Goal: Information Seeking & Learning: Learn about a topic

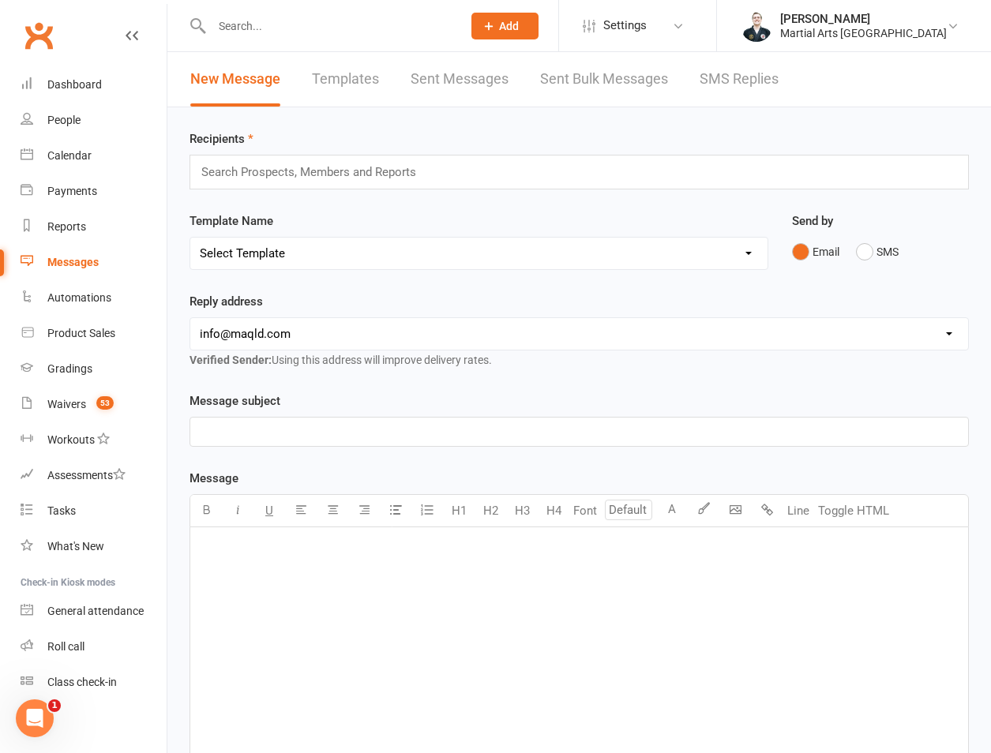
click at [276, 33] on input "text" at bounding box center [329, 26] width 244 height 22
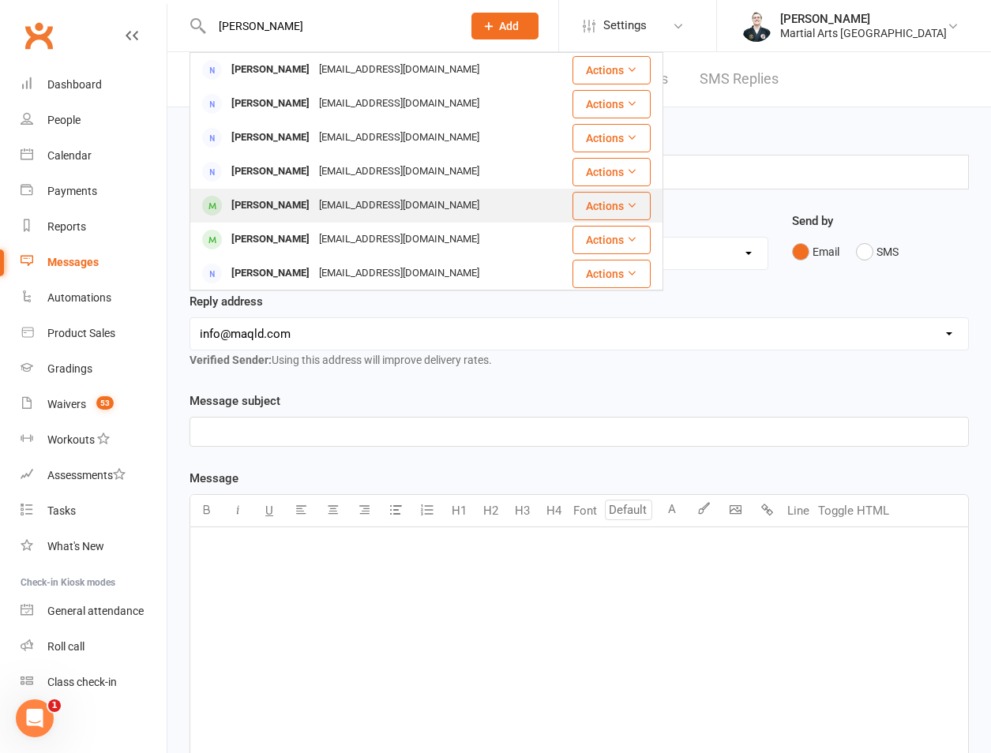
type input "guthrie"
click at [281, 215] on div "Henry Guthrie" at bounding box center [271, 205] width 88 height 23
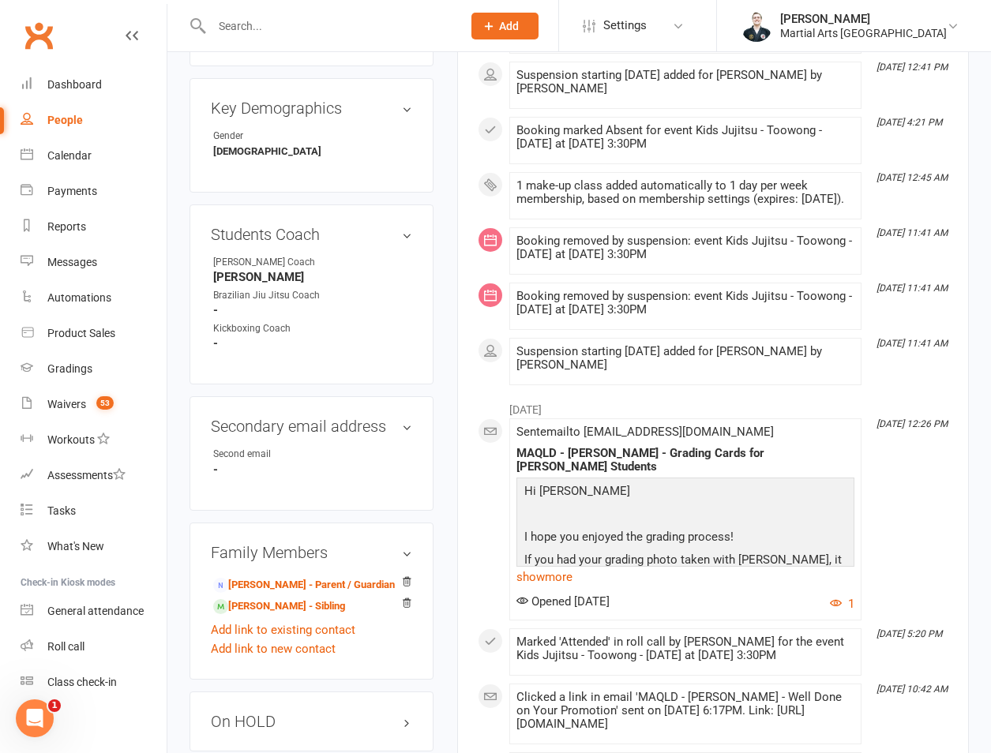
scroll to position [1105, 0]
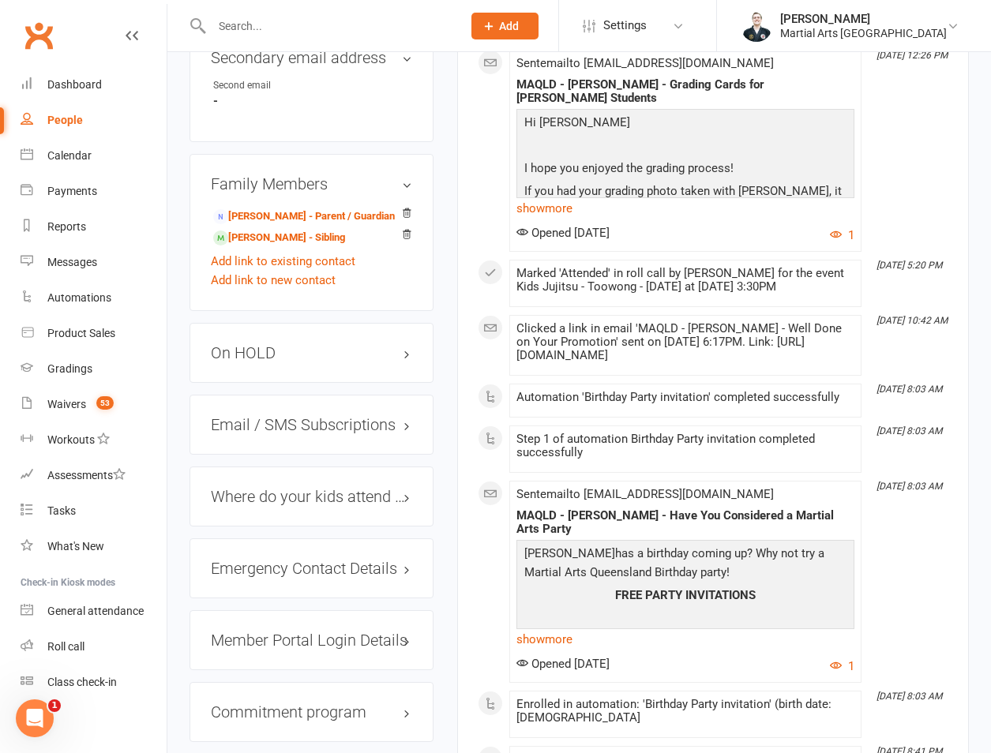
click at [286, 344] on h3 "On HOLD" at bounding box center [311, 352] width 201 height 17
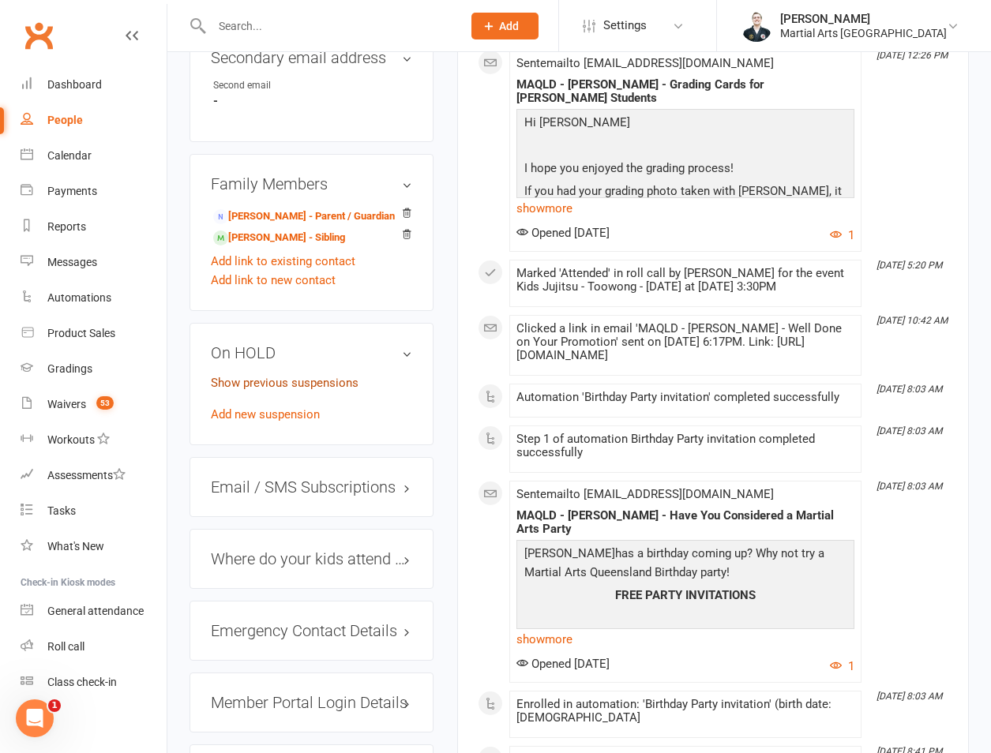
click at [302, 376] on link "Show previous suspensions" at bounding box center [285, 383] width 148 height 14
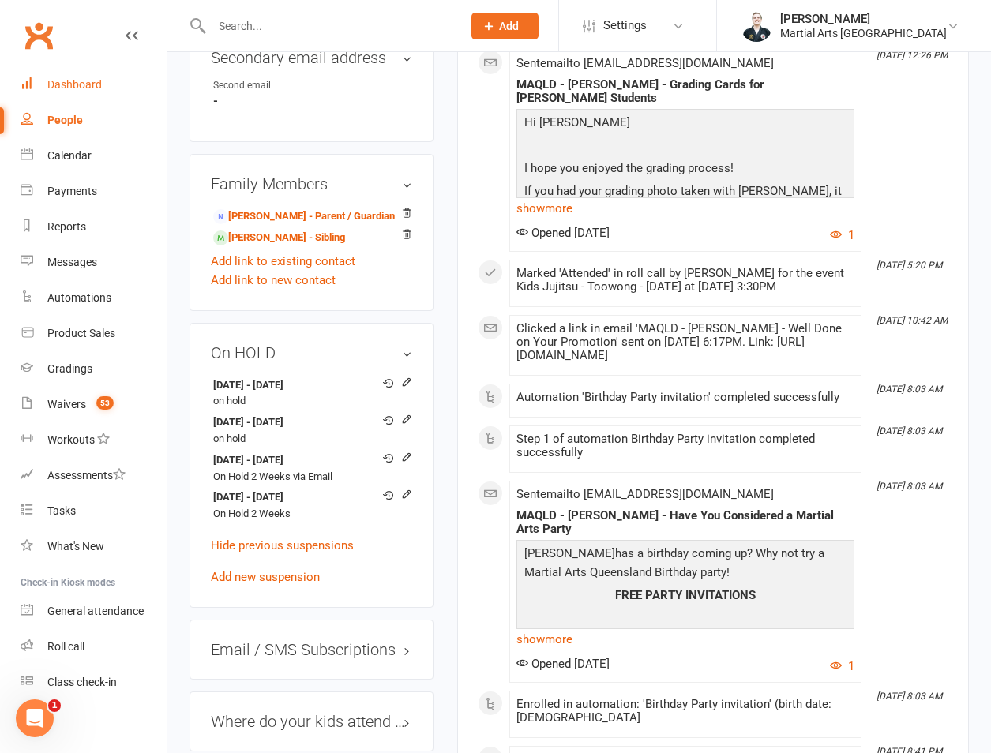
click at [73, 81] on div "Dashboard" at bounding box center [74, 84] width 54 height 13
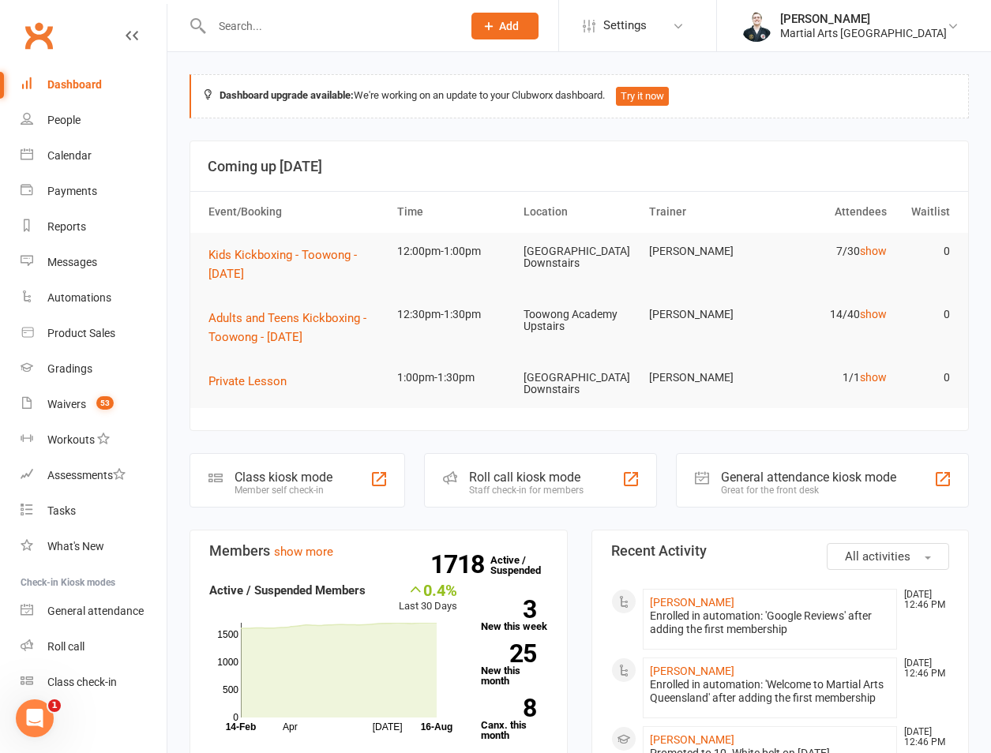
click at [288, 9] on div at bounding box center [319, 25] width 261 height 51
click at [293, 24] on input "text" at bounding box center [329, 26] width 244 height 22
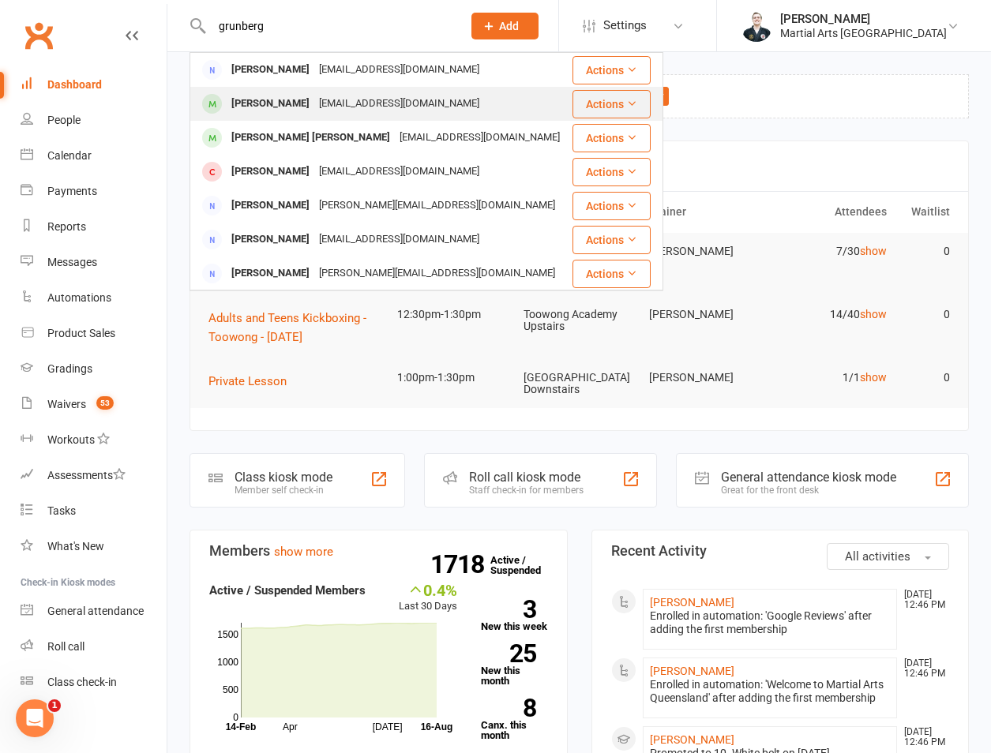
type input "grunberg"
click at [290, 111] on div "Delilah Grunberger" at bounding box center [271, 103] width 88 height 23
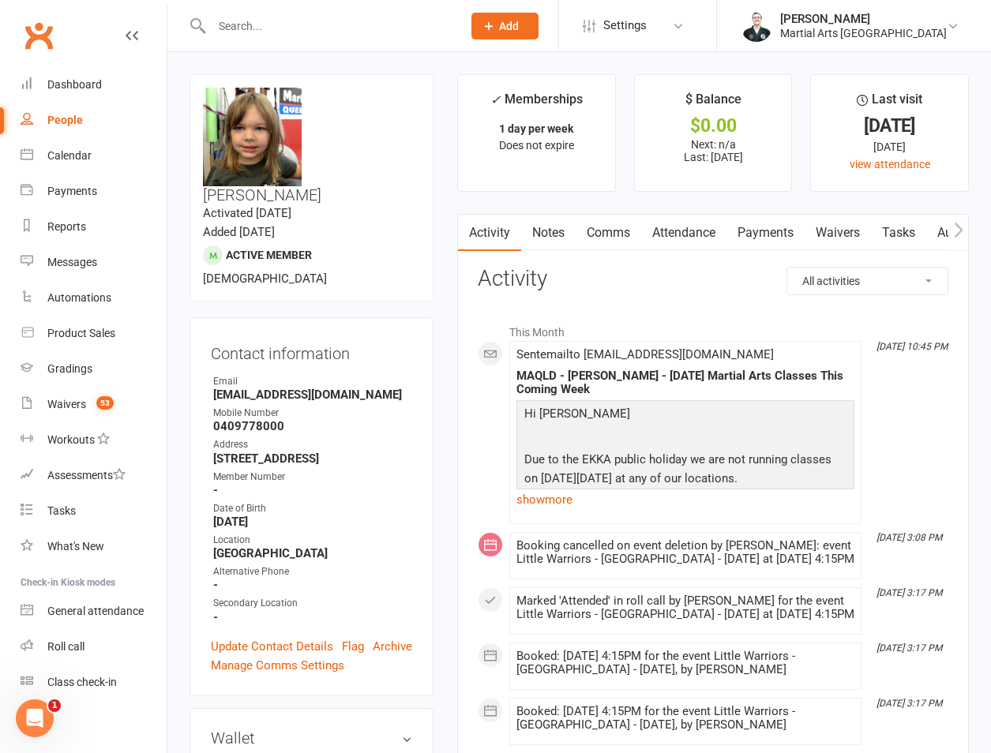
click at [707, 244] on link "Attendance" at bounding box center [683, 233] width 85 height 36
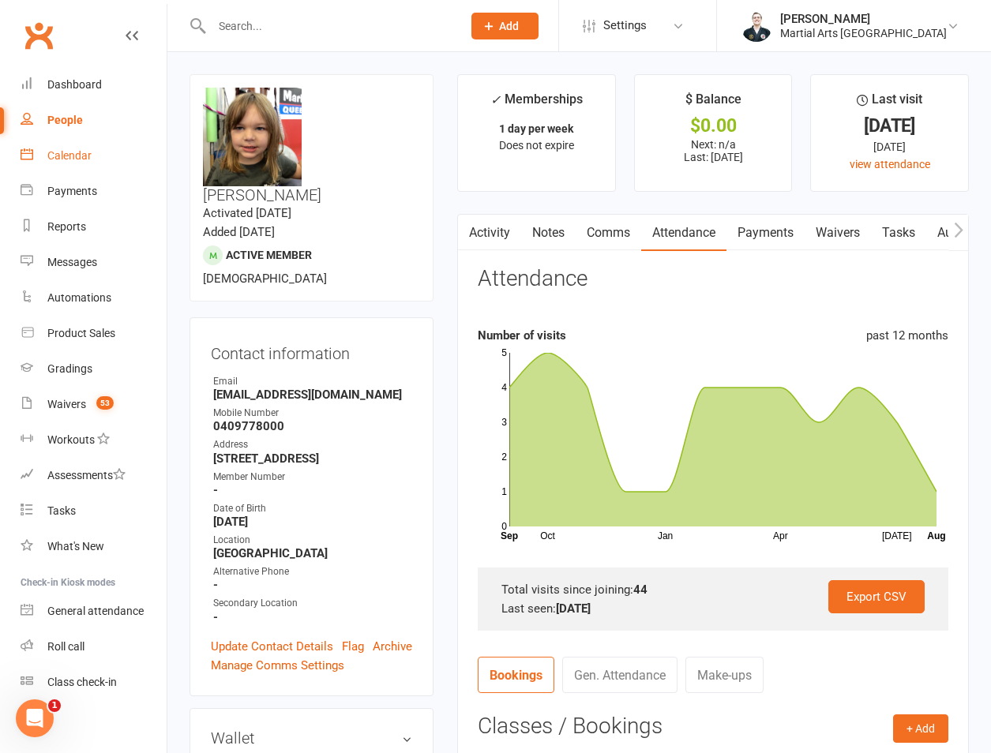
click at [99, 172] on link "Calendar" at bounding box center [94, 156] width 146 height 36
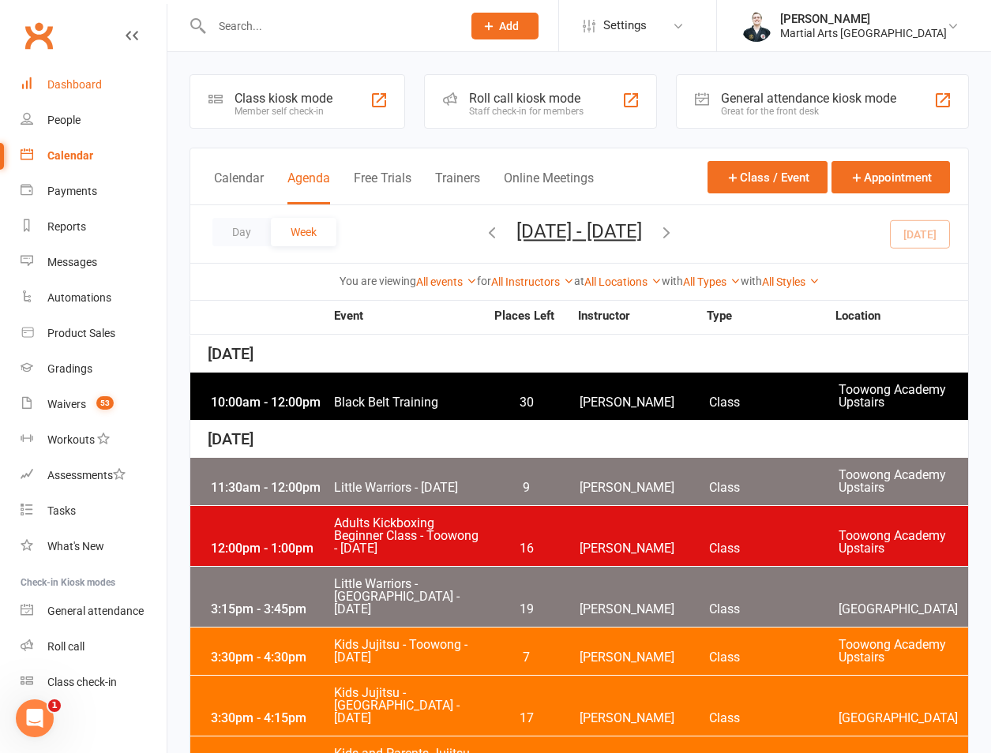
click at [89, 96] on link "Dashboard" at bounding box center [94, 85] width 146 height 36
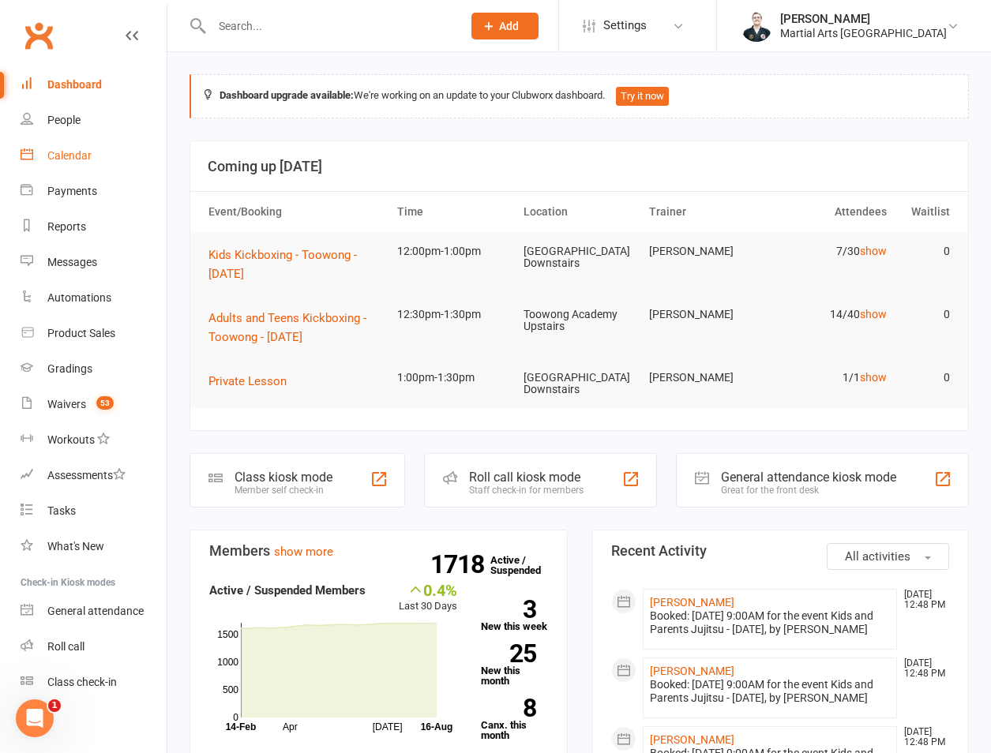
click at [80, 148] on link "Calendar" at bounding box center [94, 156] width 146 height 36
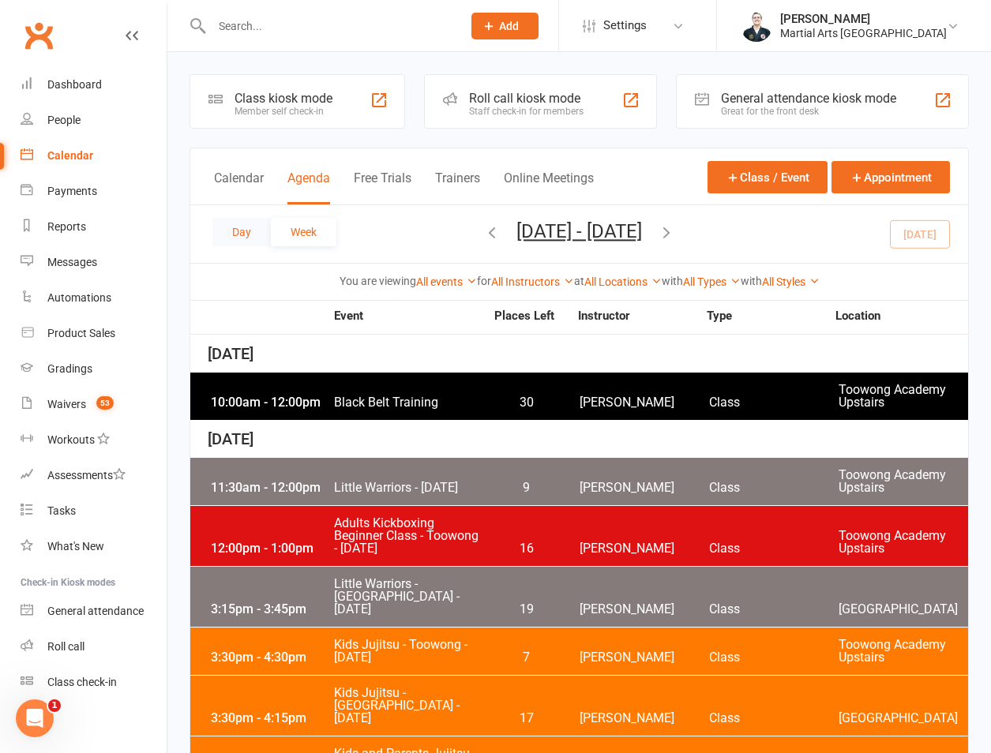
click at [243, 245] on button "Day" at bounding box center [241, 232] width 58 height 28
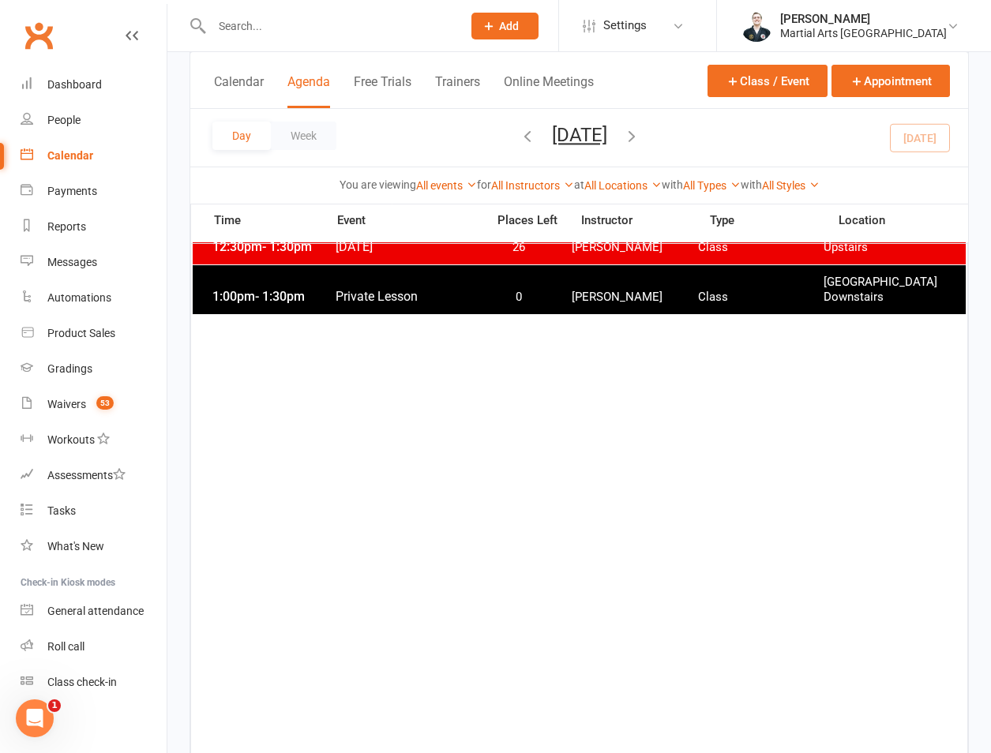
scroll to position [736, 0]
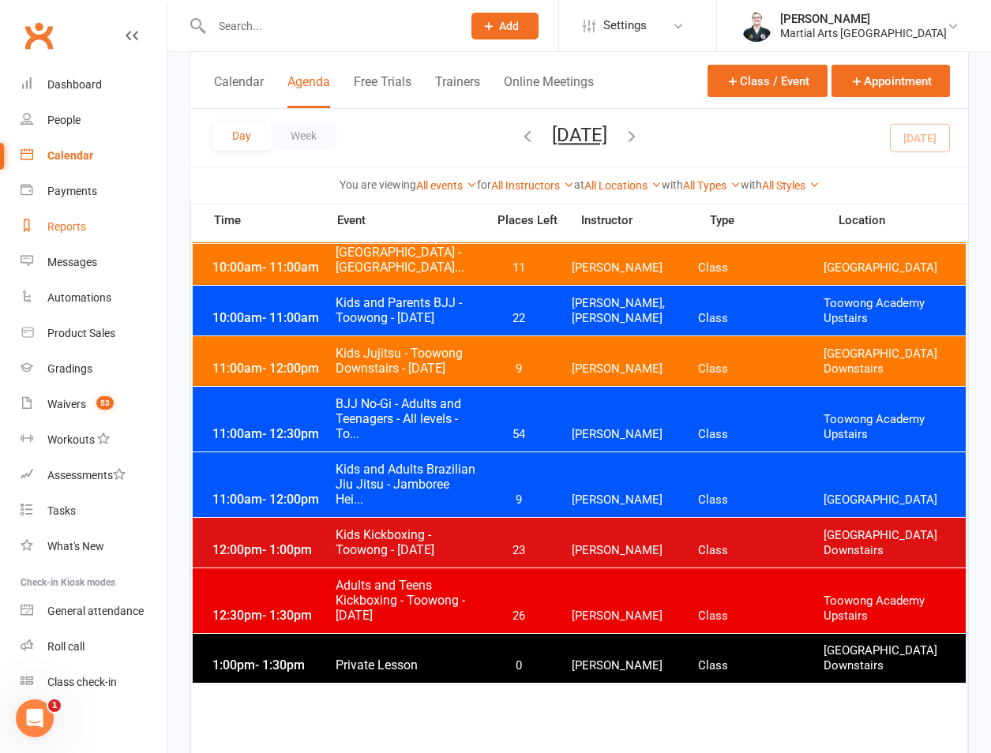
click at [72, 230] on div "Reports" at bounding box center [66, 226] width 39 height 13
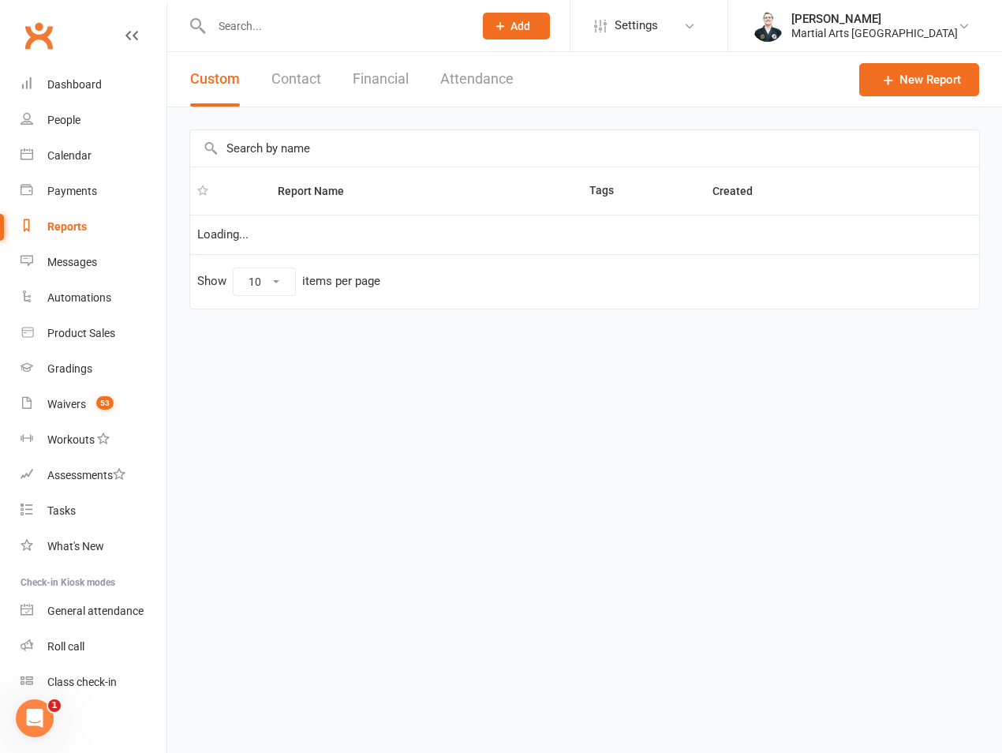
select select "100"
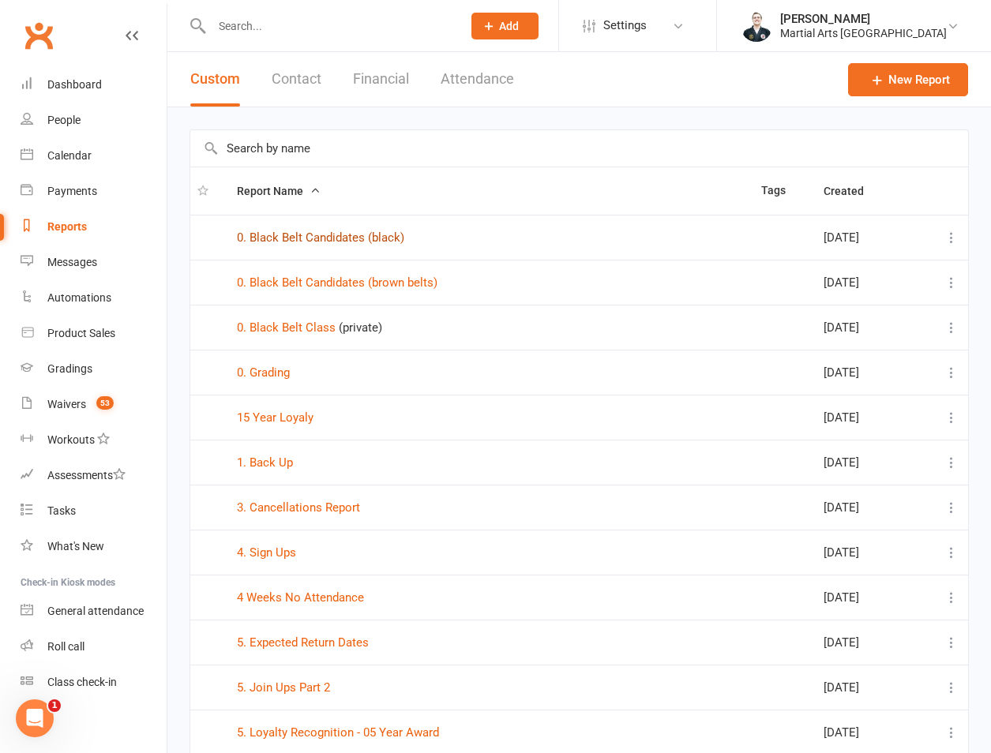
click at [349, 244] on link "0. Black Belt Candidates (black)" at bounding box center [320, 237] width 167 height 14
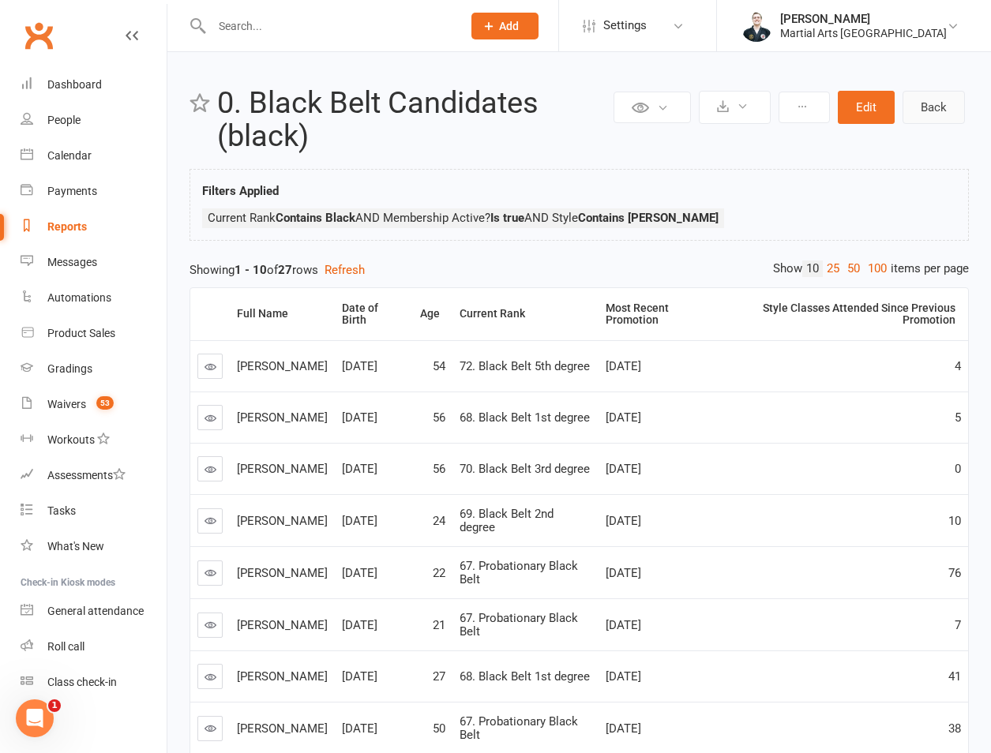
click at [920, 116] on link "Back" at bounding box center [933, 107] width 62 height 33
select select "100"
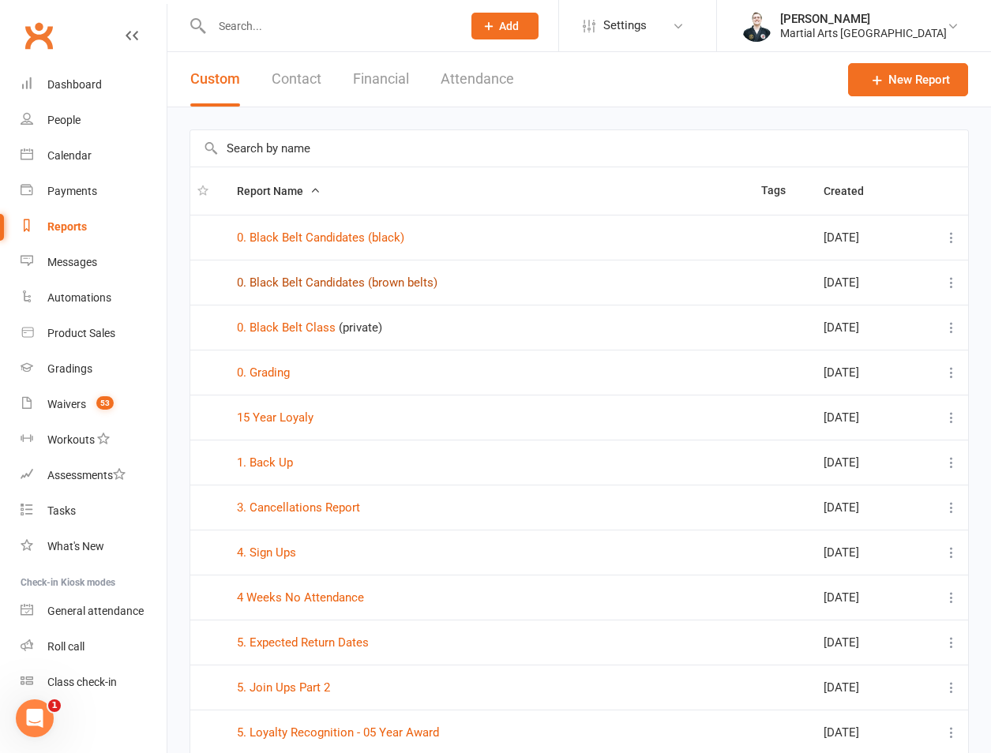
click at [320, 287] on link "0. Black Belt Candidates (brown belts)" at bounding box center [337, 282] width 200 height 14
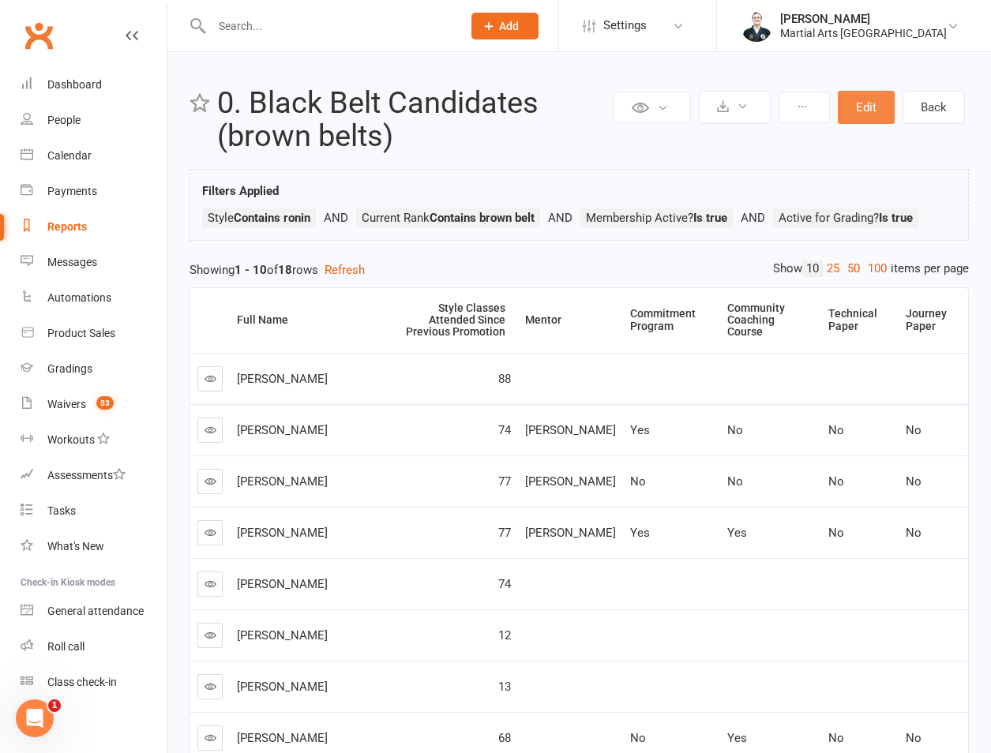
click at [863, 121] on button "Edit" at bounding box center [865, 107] width 57 height 33
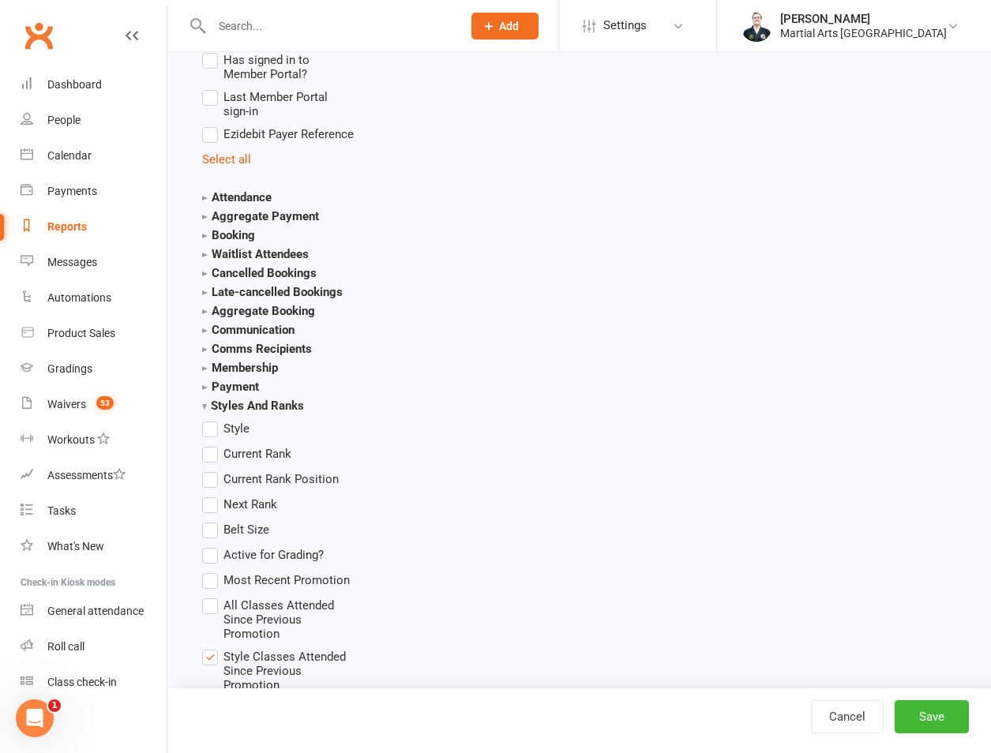
scroll to position [2210, 0]
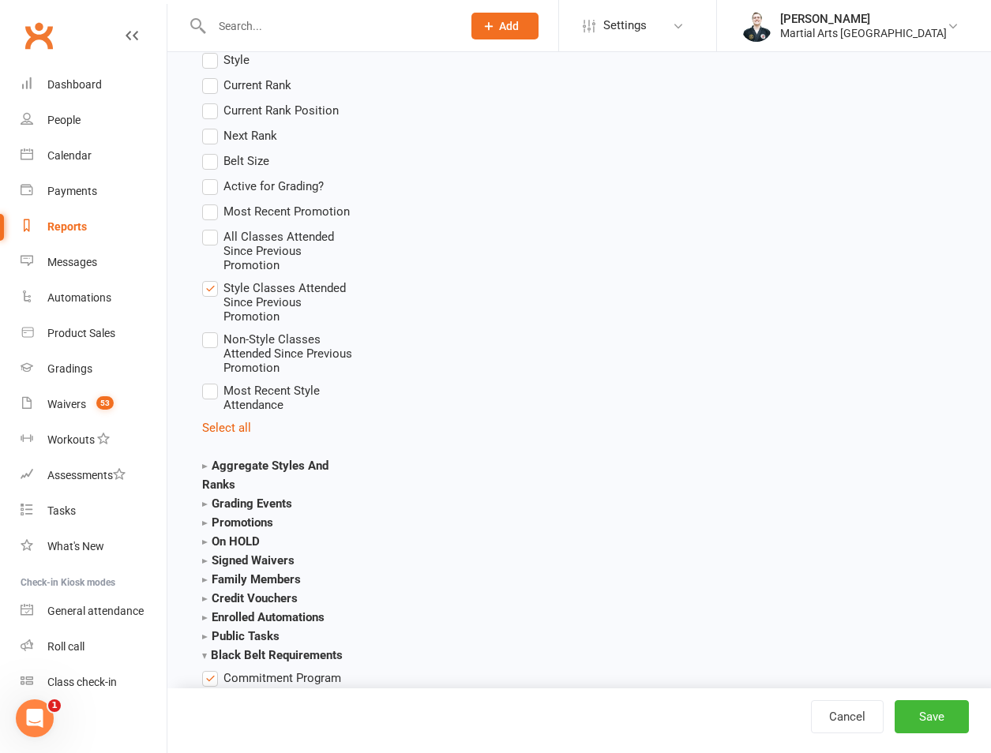
click at [271, 208] on span "Most Recent Promotion" at bounding box center [286, 210] width 126 height 17
click at [212, 202] on input "Most Recent Promotion" at bounding box center [207, 202] width 10 height 0
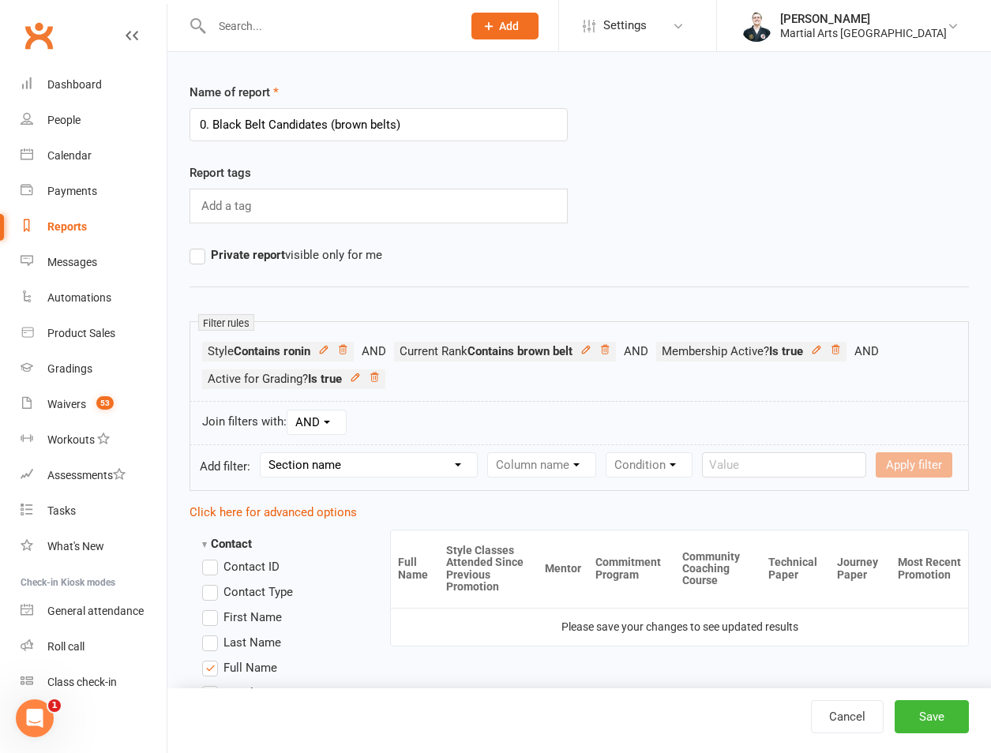
scroll to position [0, 0]
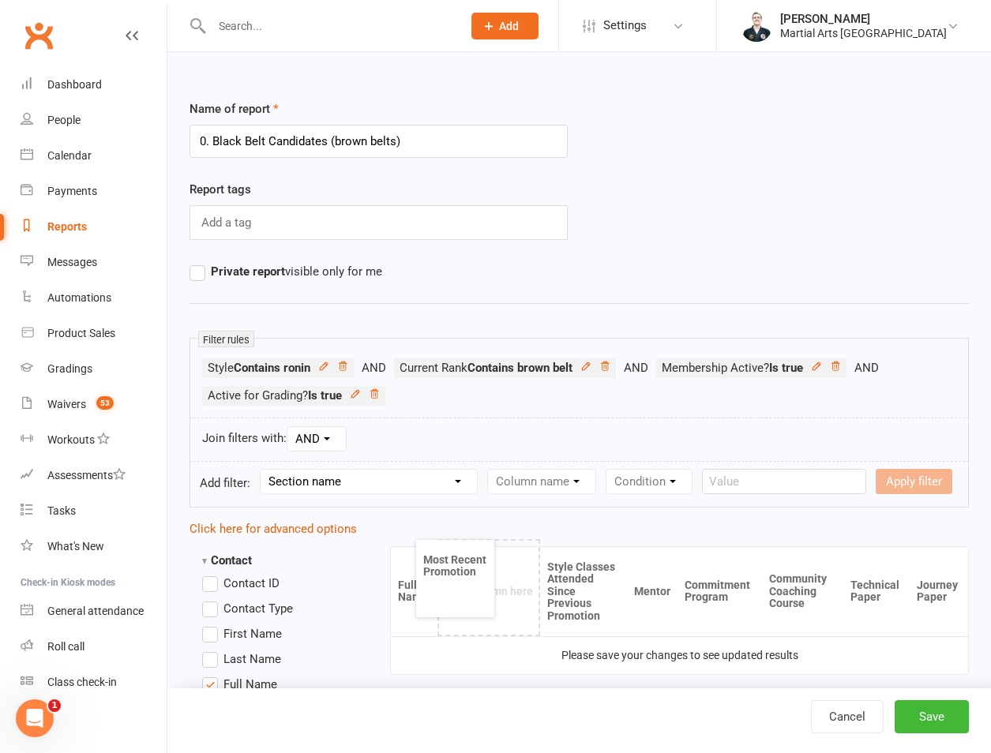
drag, startPoint x: 922, startPoint y: 592, endPoint x: 448, endPoint y: 585, distance: 473.6
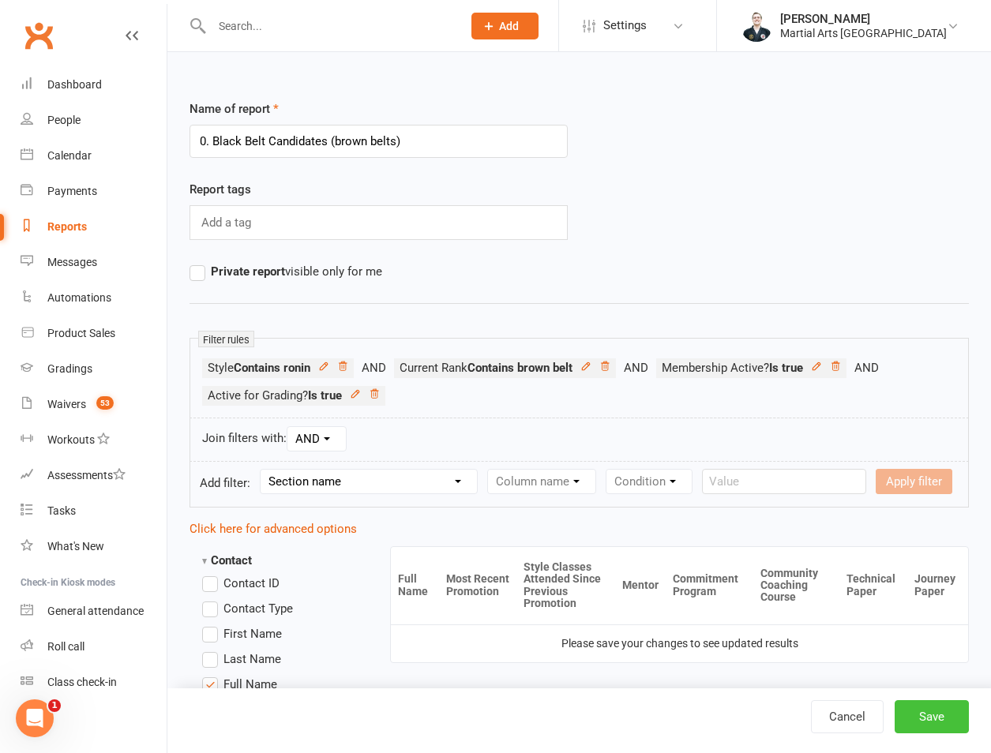
click at [927, 713] on button "Save" at bounding box center [931, 716] width 74 height 33
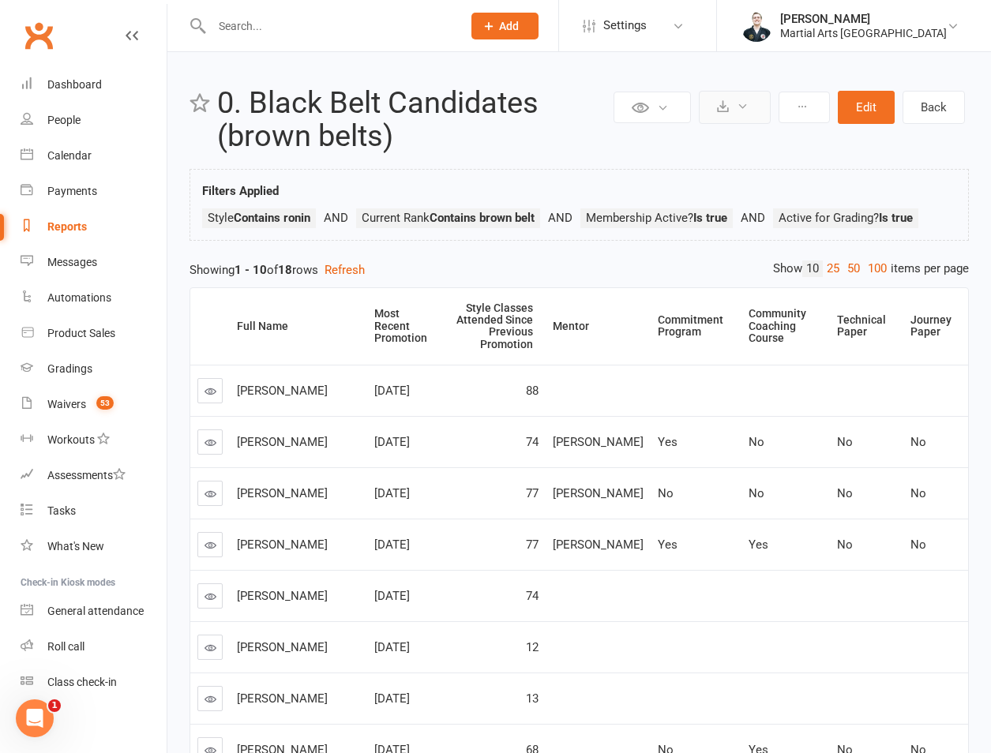
click at [728, 114] on button at bounding box center [735, 107] width 72 height 33
click at [737, 142] on link "Export to CSV" at bounding box center [687, 145] width 166 height 32
click at [245, 305] on th "Full Name" at bounding box center [298, 326] width 137 height 77
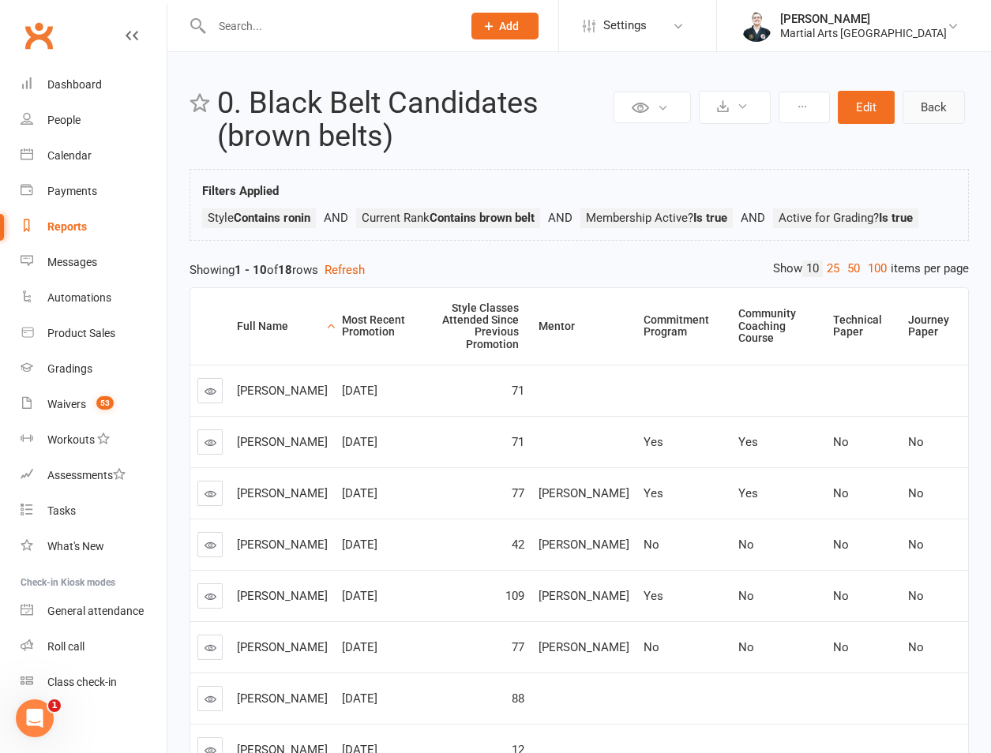
click at [936, 102] on link "Back" at bounding box center [933, 107] width 62 height 33
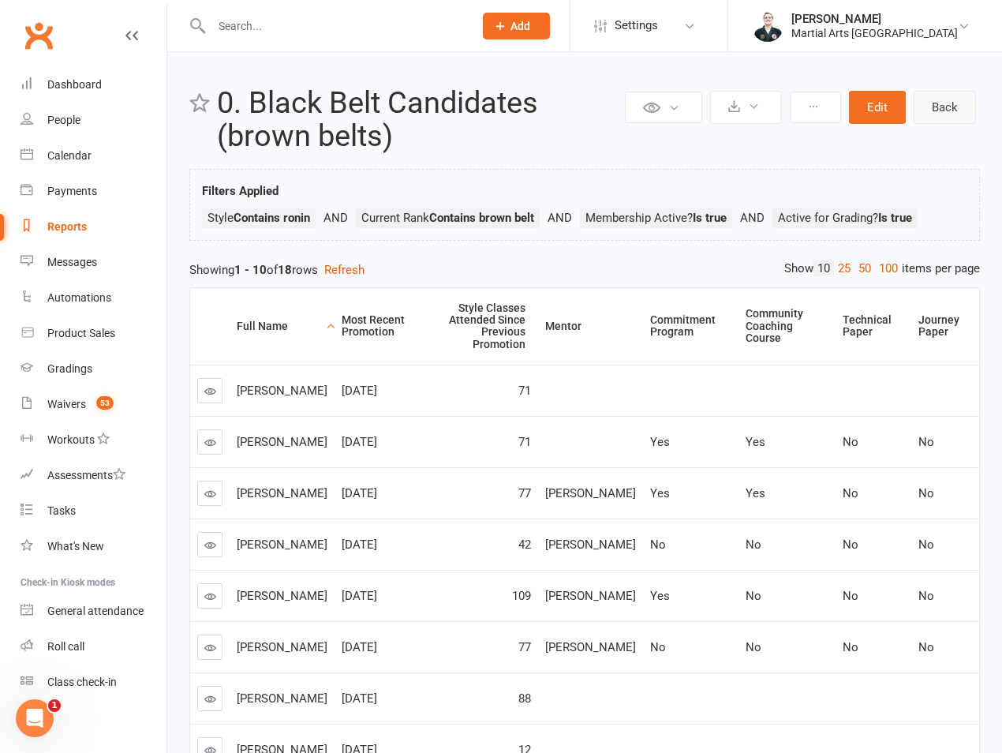
select select "100"
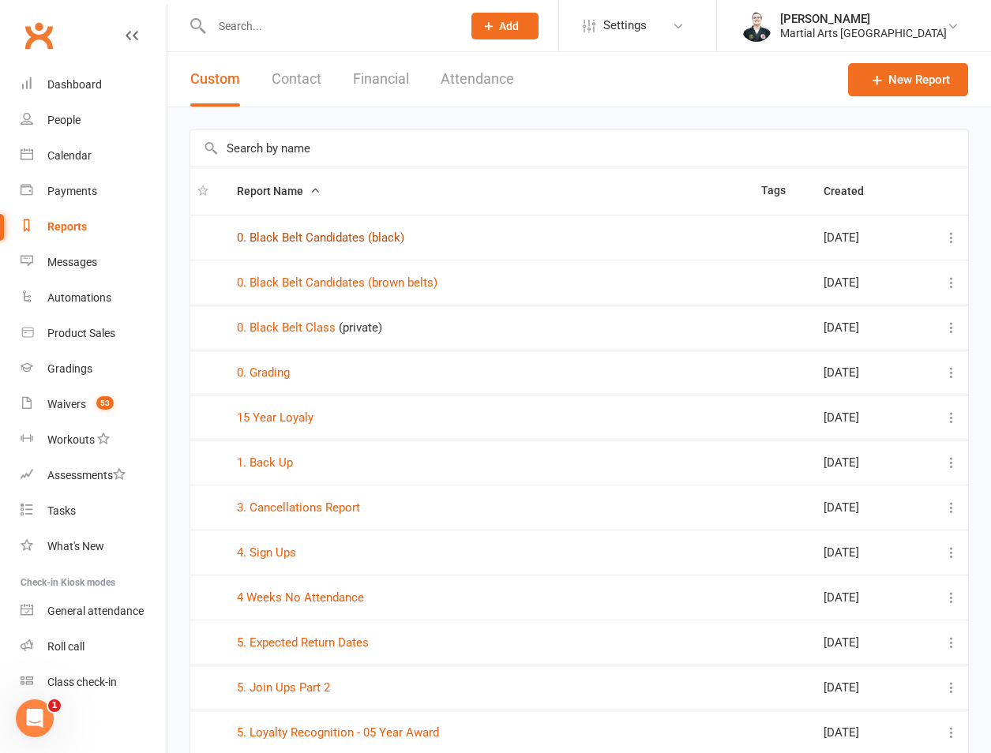
click at [316, 234] on link "0. Black Belt Candidates (black)" at bounding box center [320, 237] width 167 height 14
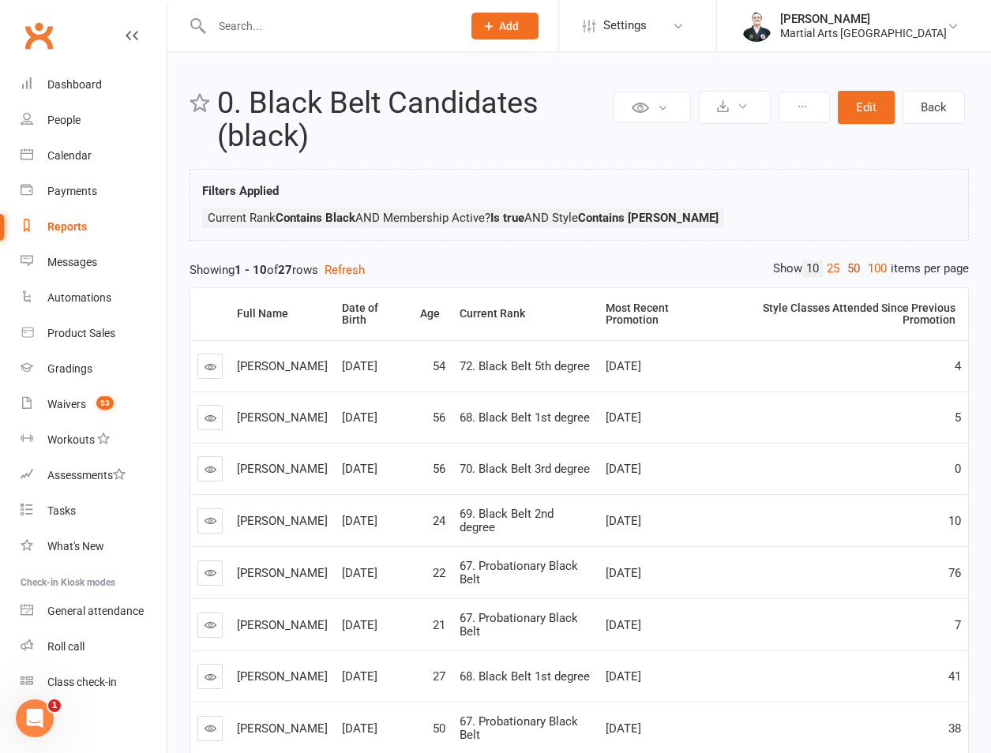
click at [853, 265] on link "50" at bounding box center [853, 268] width 21 height 17
click at [728, 109] on icon at bounding box center [723, 106] width 12 height 12
click at [723, 147] on link "Export to CSV" at bounding box center [687, 145] width 166 height 32
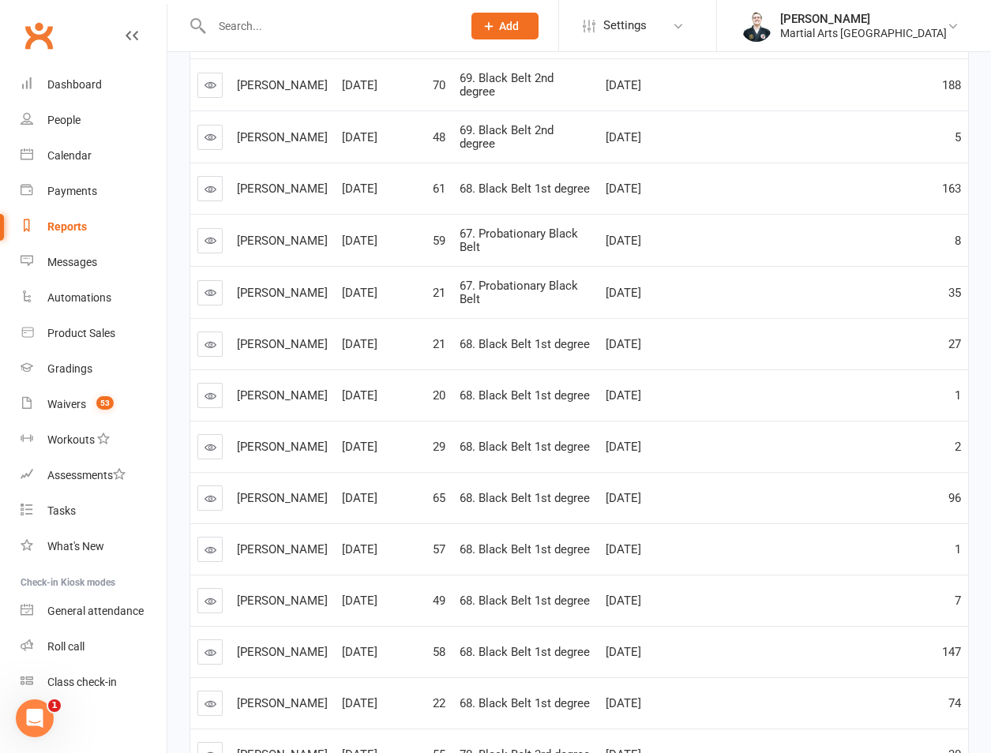
scroll to position [1096, 0]
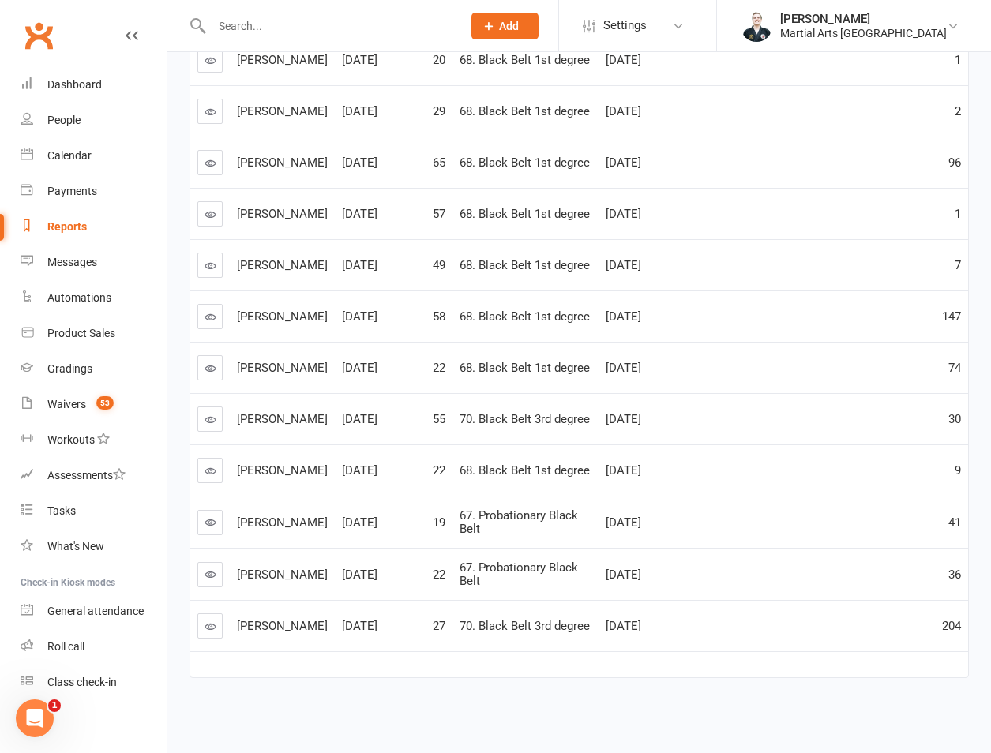
click at [207, 208] on icon at bounding box center [210, 214] width 12 height 12
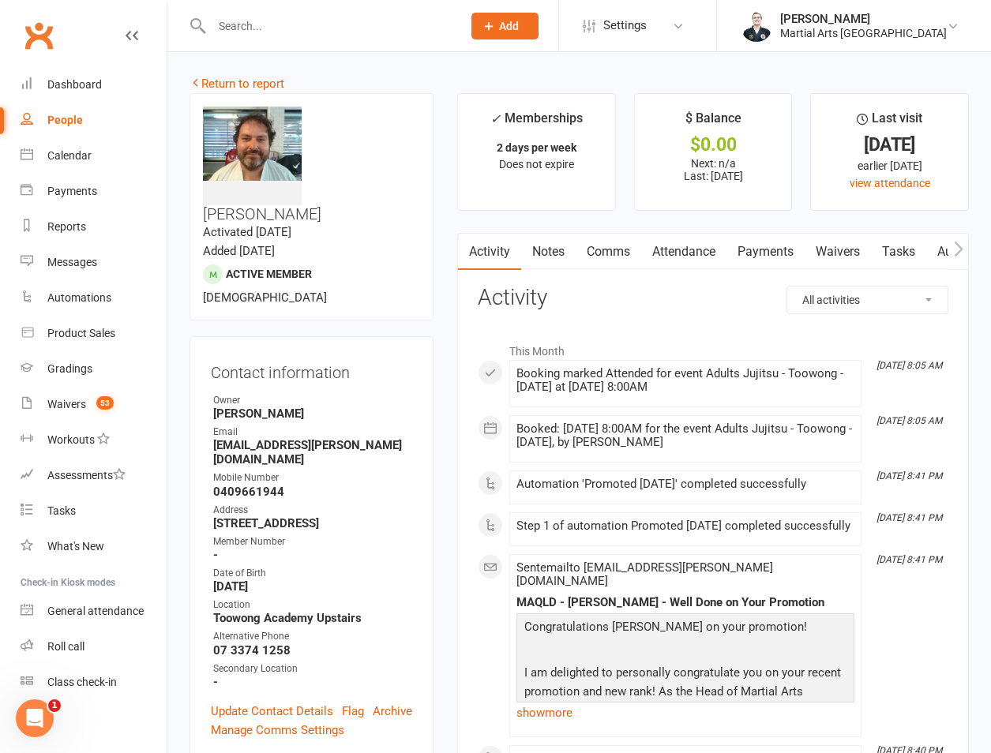
click at [948, 257] on button "button" at bounding box center [958, 252] width 20 height 36
click at [934, 260] on link "Gradings / Promotions" at bounding box center [975, 252] width 149 height 36
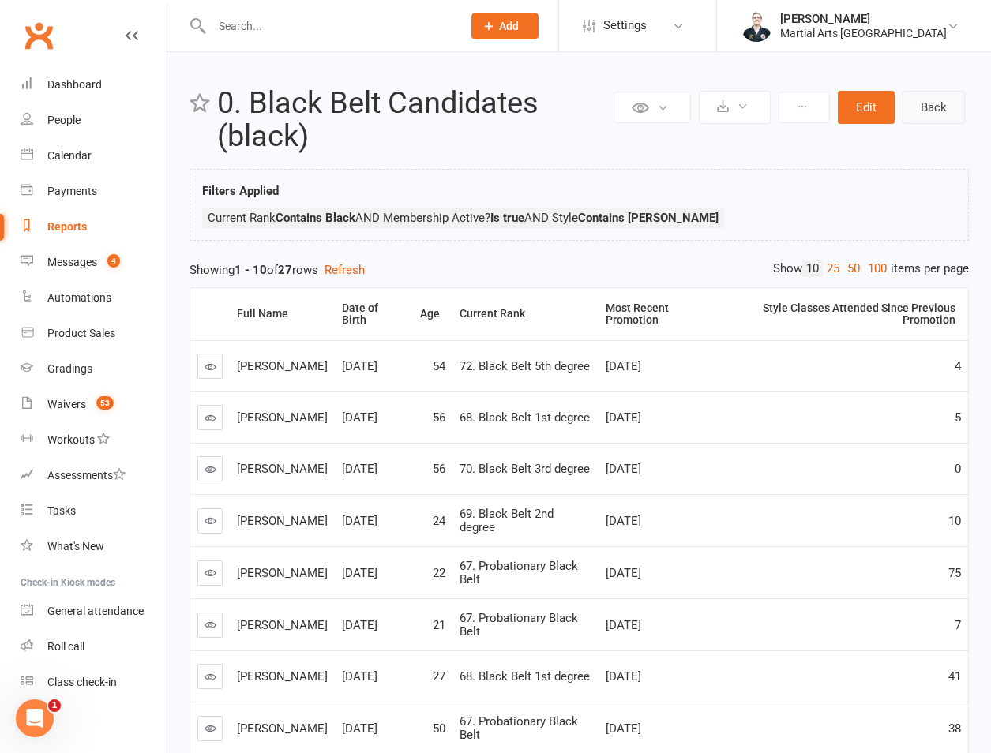
click at [943, 120] on link "Back" at bounding box center [933, 107] width 62 height 33
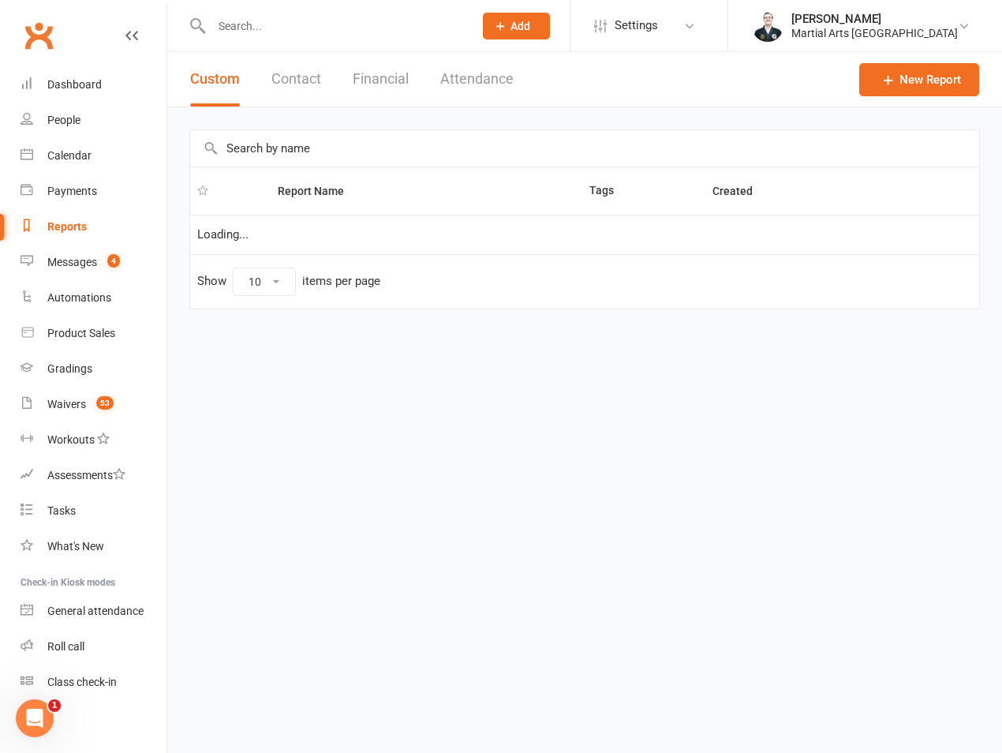
select select "100"
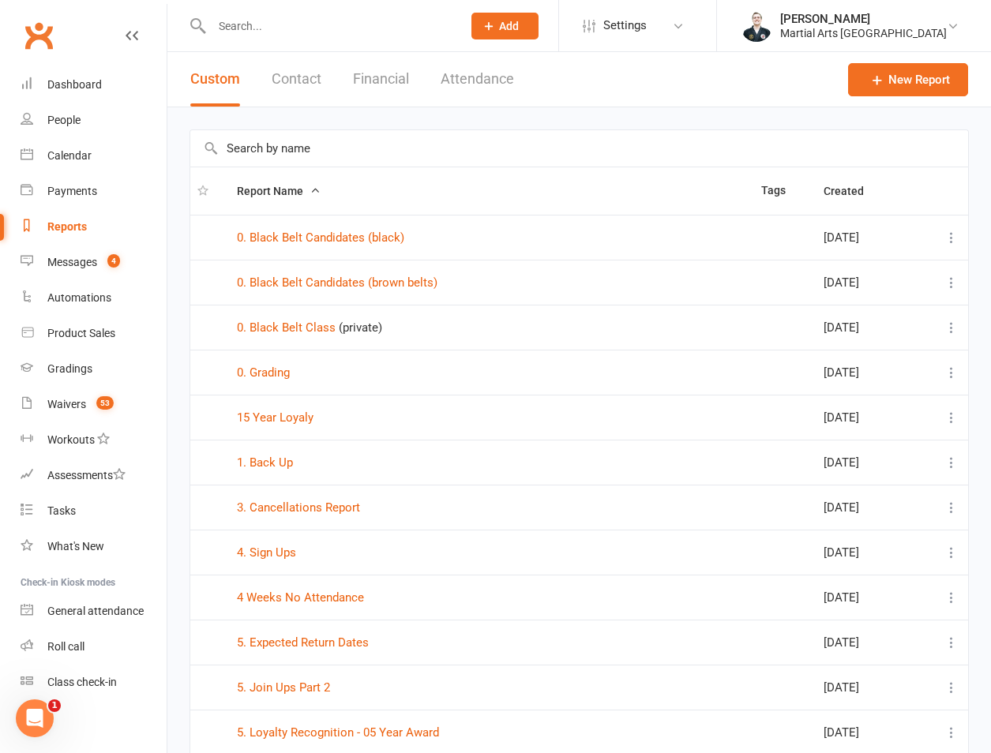
click at [406, 158] on input "text" at bounding box center [578, 148] width 777 height 36
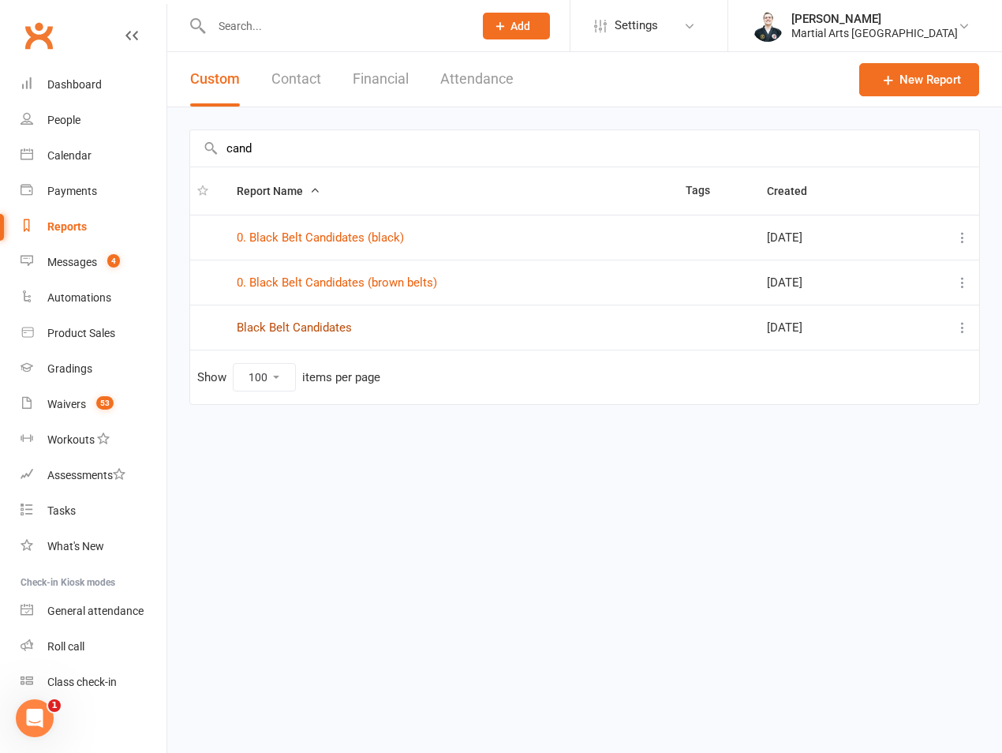
type input "cand"
click at [313, 321] on link "Black Belt Candidates" at bounding box center [294, 327] width 115 height 14
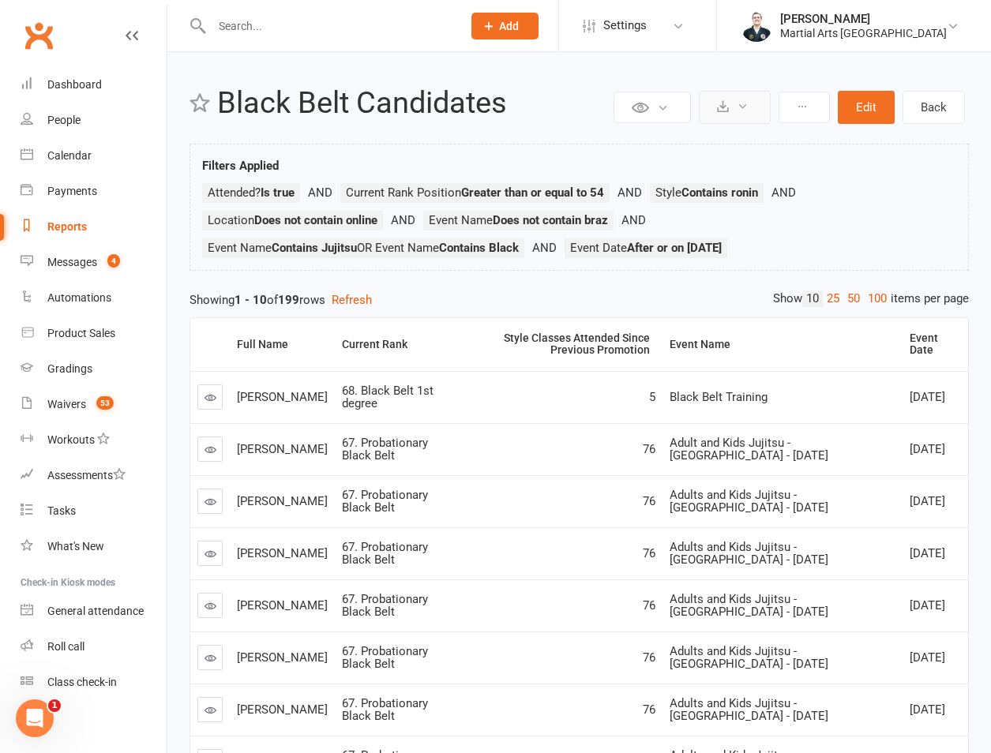
click at [728, 106] on icon at bounding box center [723, 106] width 12 height 12
click at [728, 155] on link "Export to CSV" at bounding box center [687, 145] width 166 height 32
click at [930, 106] on link "Back" at bounding box center [933, 107] width 62 height 33
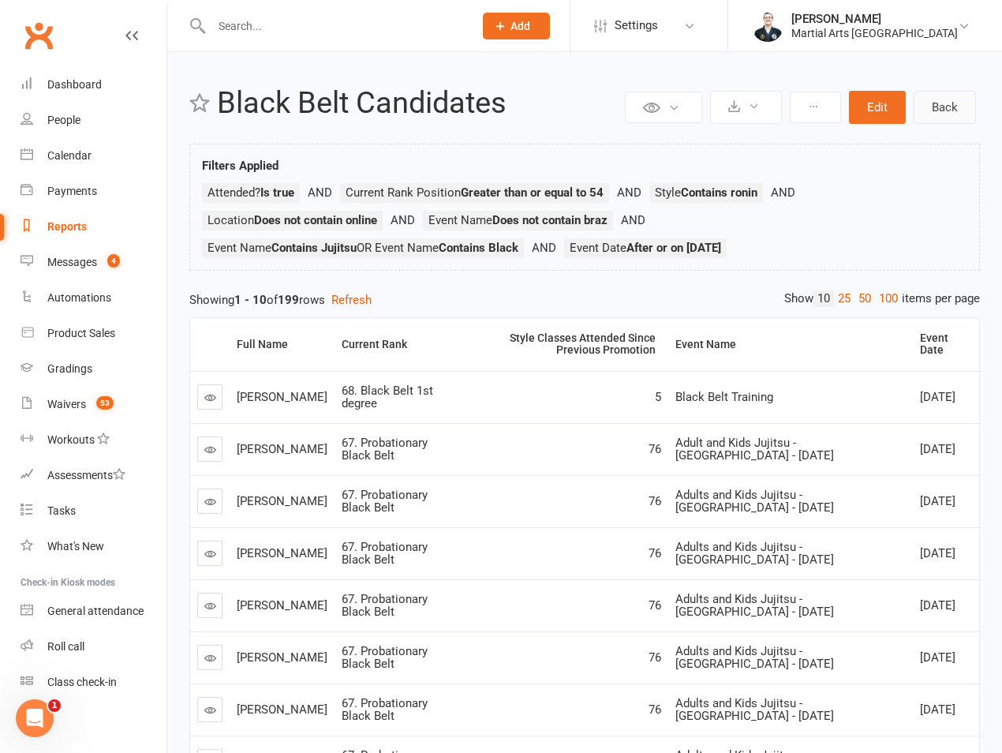
select select "100"
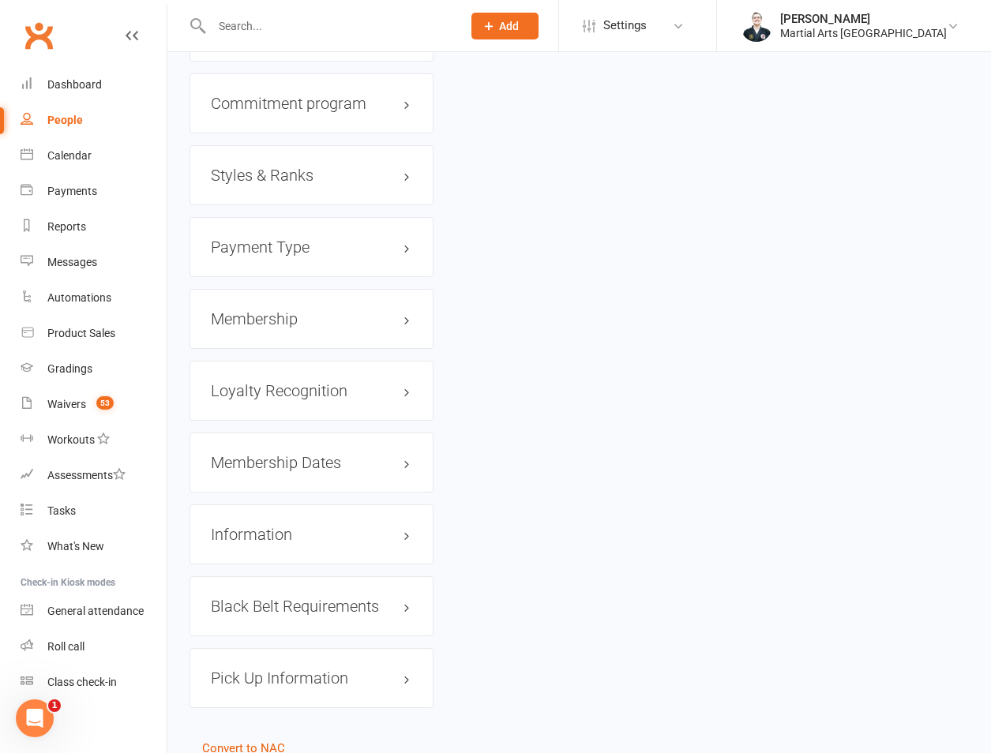
scroll to position [1782, 0]
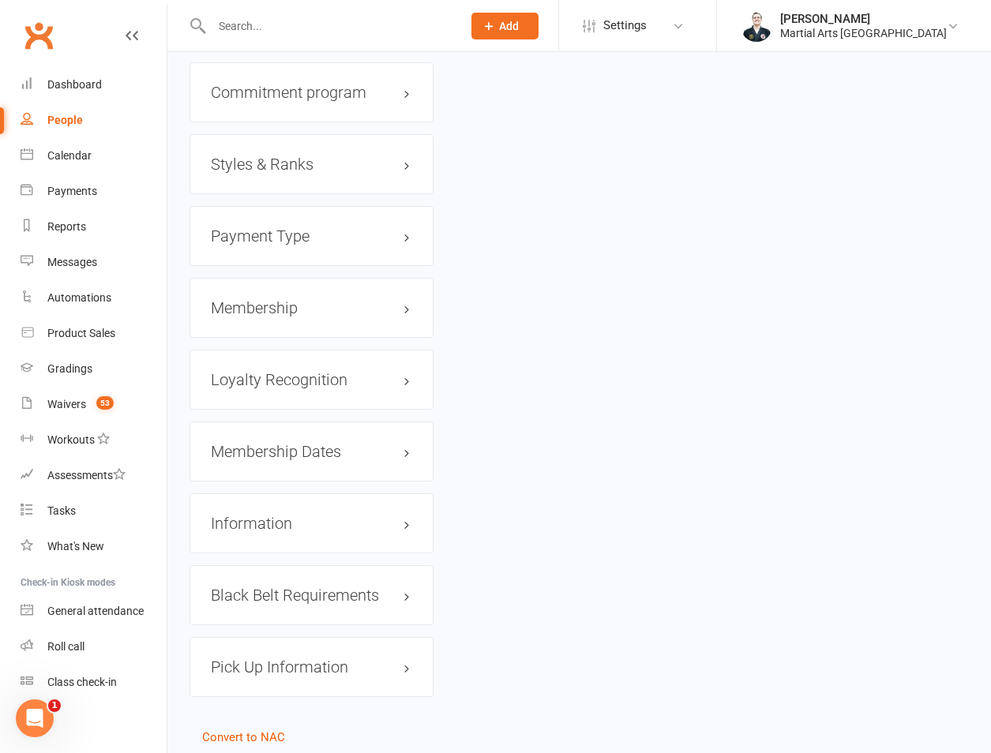
click at [312, 350] on div "Loyalty Recognition edit" at bounding box center [311, 380] width 244 height 60
click at [317, 443] on h3 "Membership Dates edit" at bounding box center [311, 451] width 201 height 17
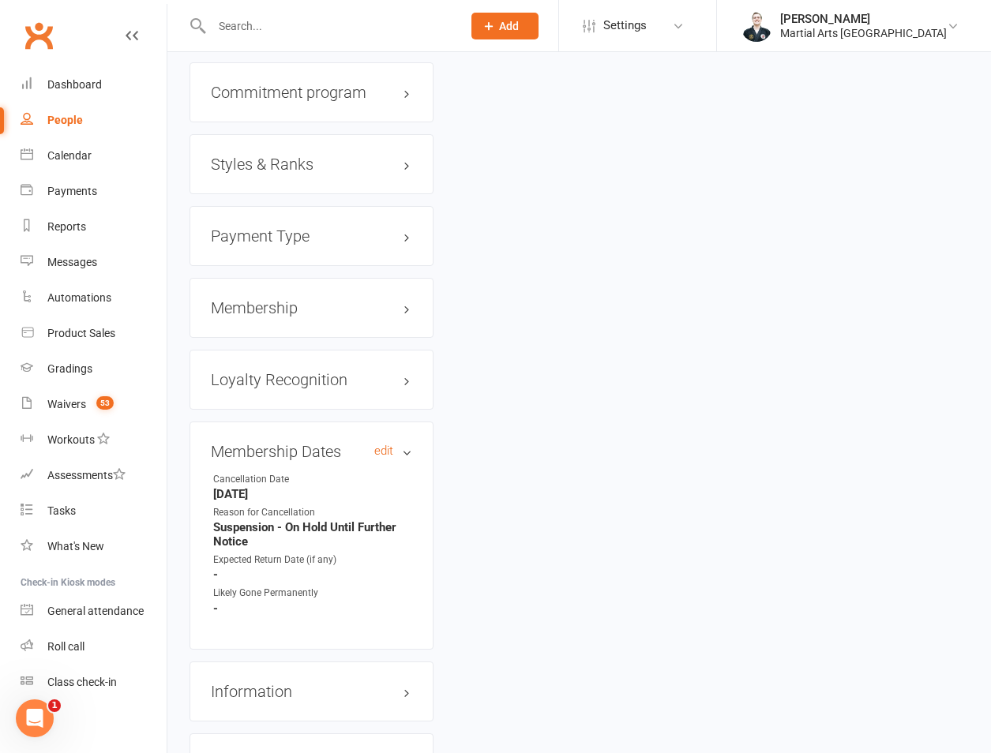
click at [317, 443] on h3 "Membership Dates edit" at bounding box center [311, 451] width 201 height 17
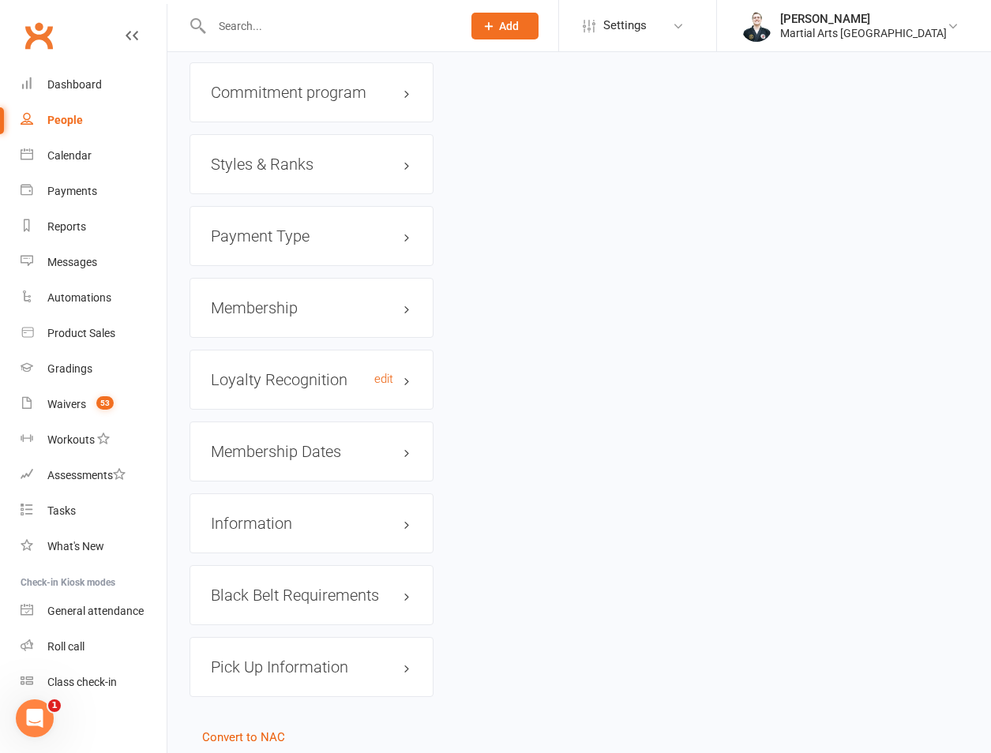
click at [340, 371] on h3 "Loyalty Recognition edit" at bounding box center [311, 379] width 201 height 17
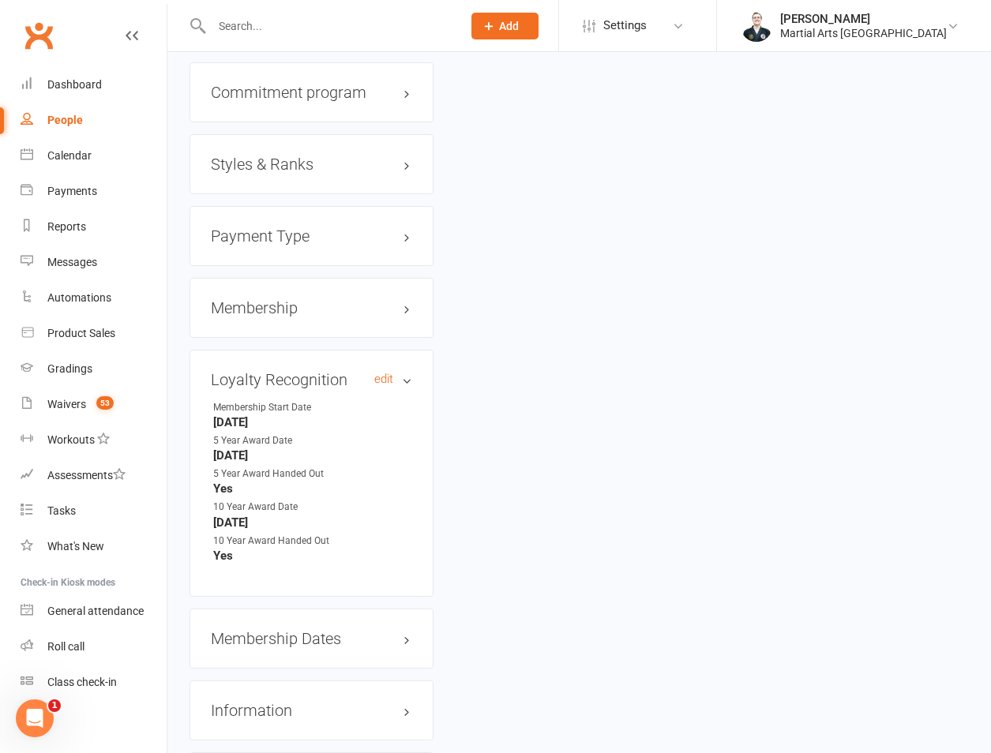
click at [338, 371] on h3 "Loyalty Recognition edit" at bounding box center [311, 379] width 201 height 17
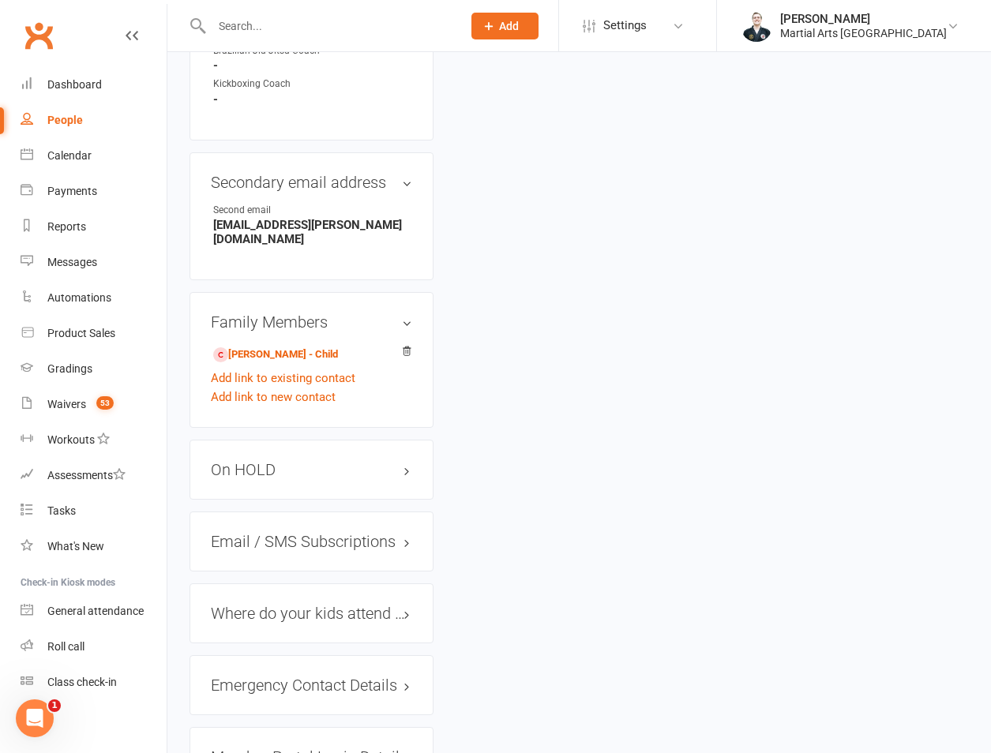
scroll to position [677, 0]
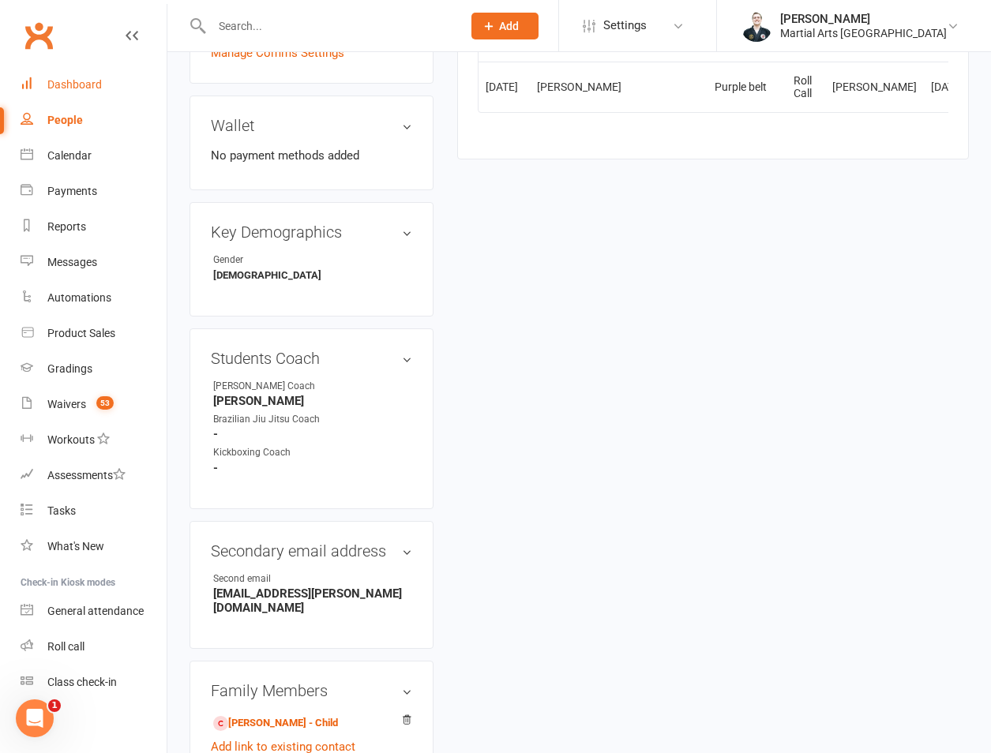
click at [108, 99] on link "Dashboard" at bounding box center [94, 85] width 146 height 36
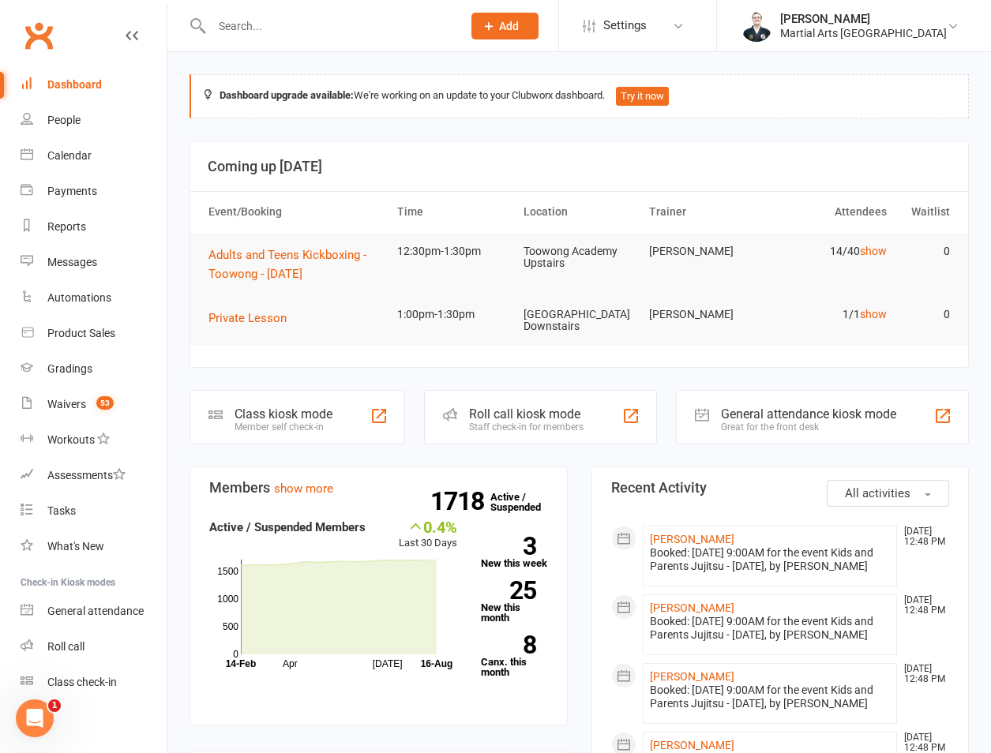
click at [298, 17] on input "text" at bounding box center [329, 26] width 244 height 22
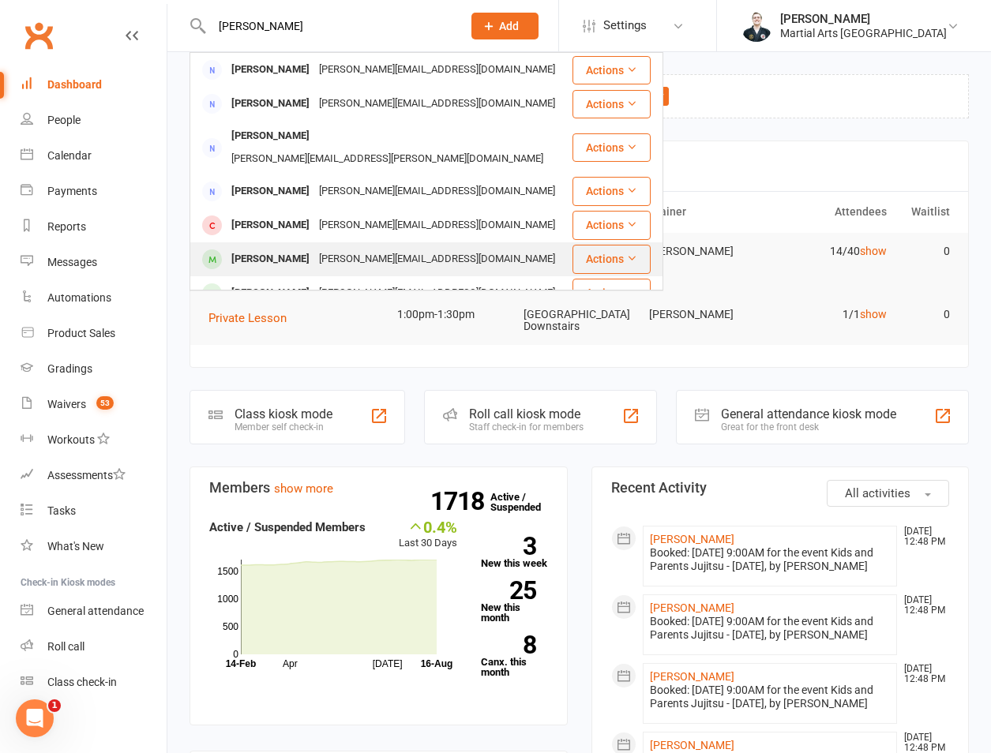
type input "stege"
click at [295, 248] on div "Thomas Stegeman" at bounding box center [271, 259] width 88 height 23
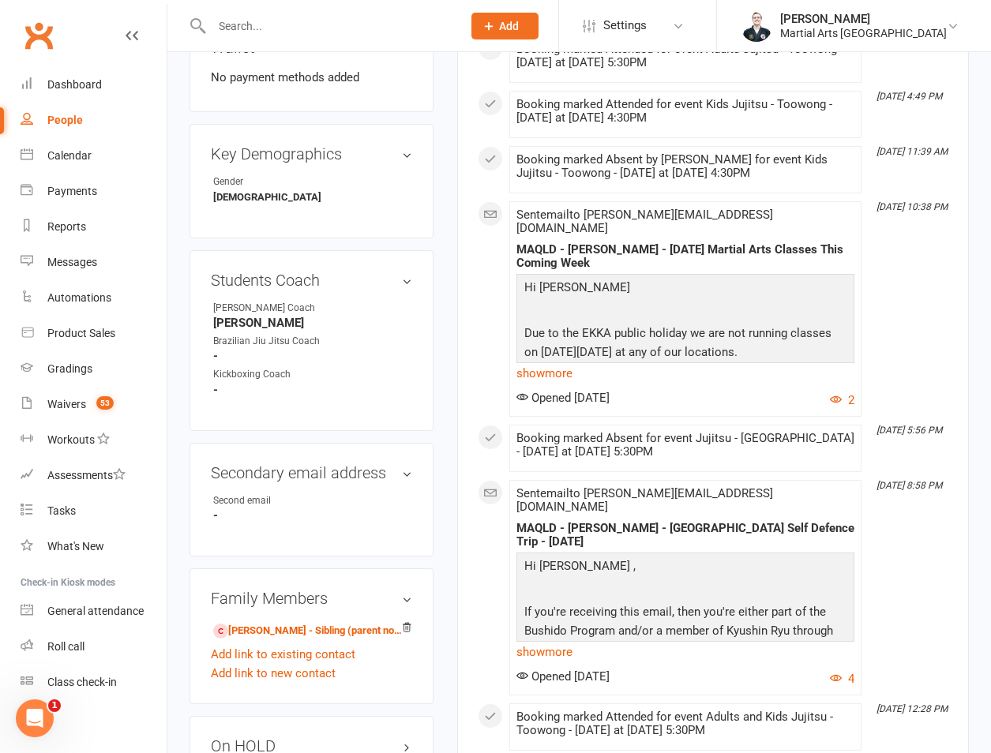
scroll to position [1105, 0]
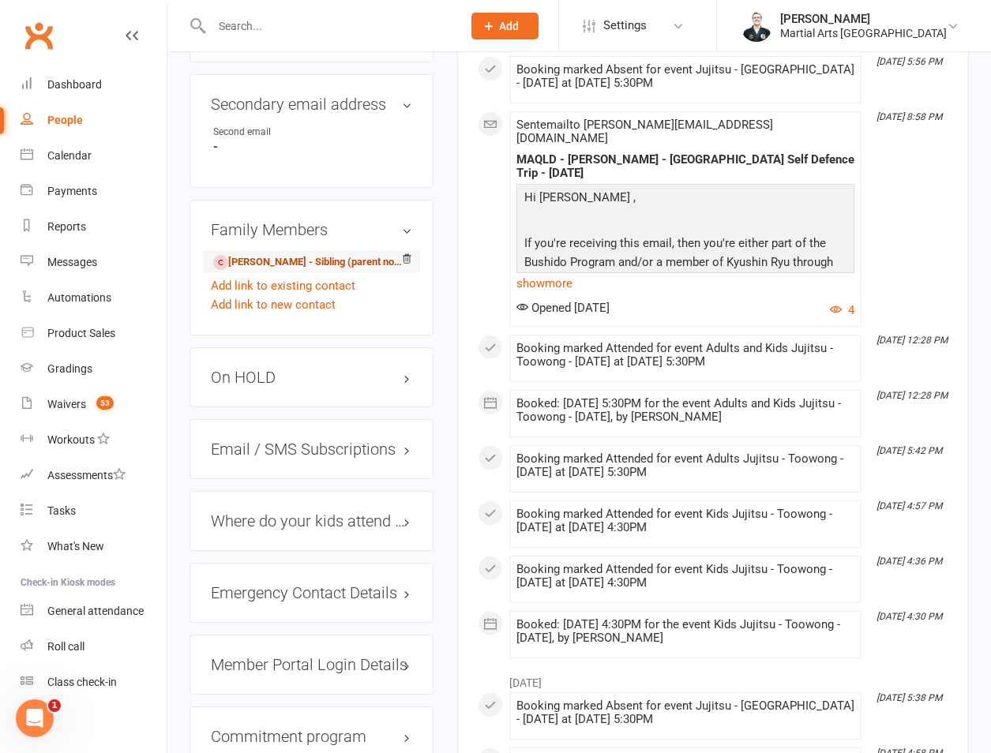
click at [236, 254] on link "Elyssa Stegeman - Sibling (parent not in system)" at bounding box center [308, 262] width 191 height 17
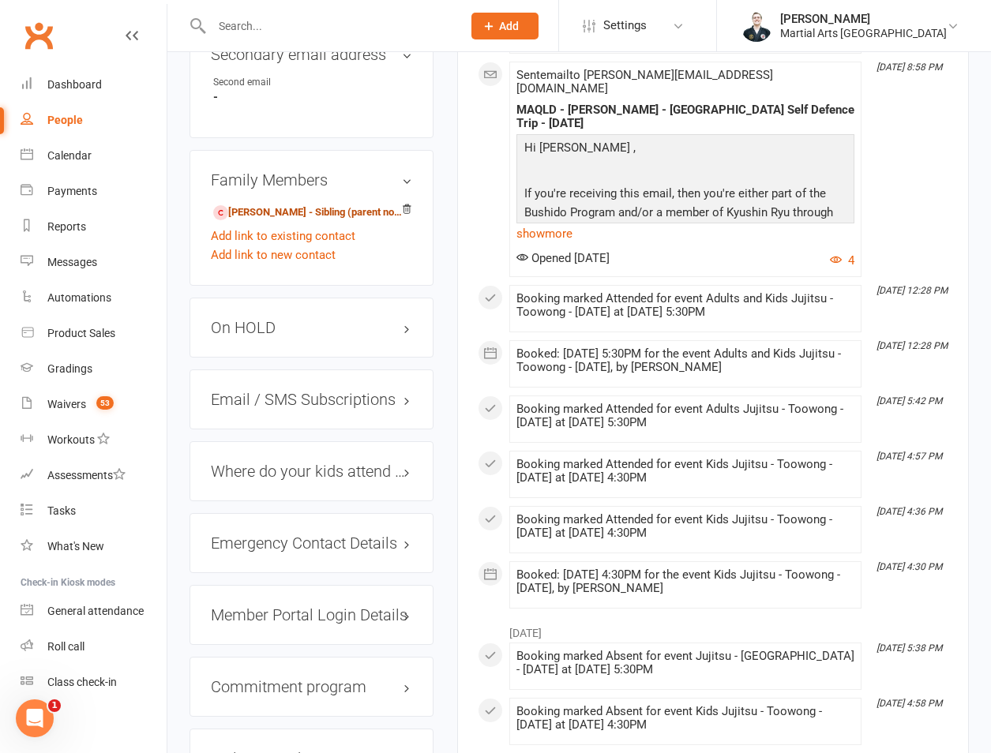
scroll to position [1474, 0]
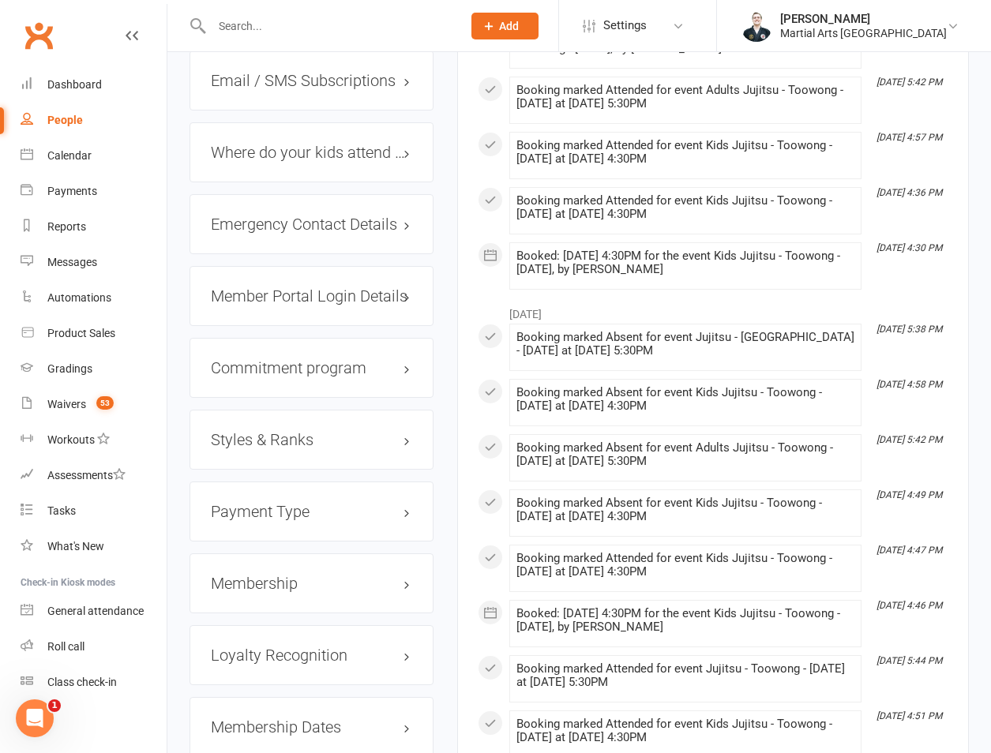
click at [319, 431] on h3 "Styles & Ranks" at bounding box center [311, 439] width 201 height 17
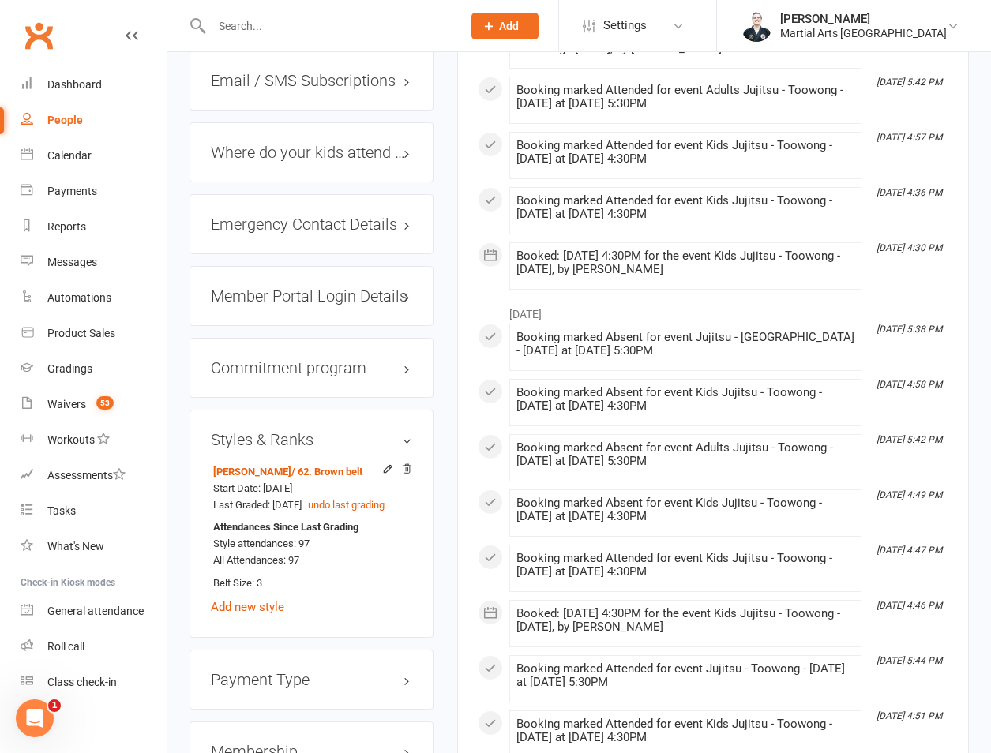
click at [319, 431] on h3 "Styles & Ranks" at bounding box center [311, 439] width 201 height 17
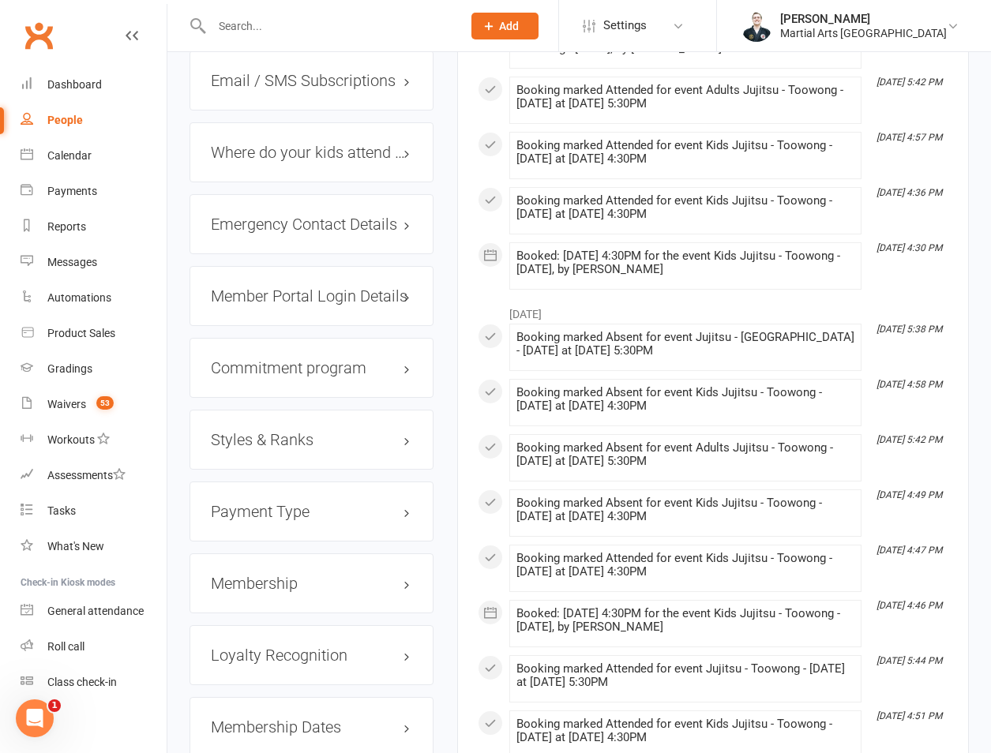
scroll to position [1841, 0]
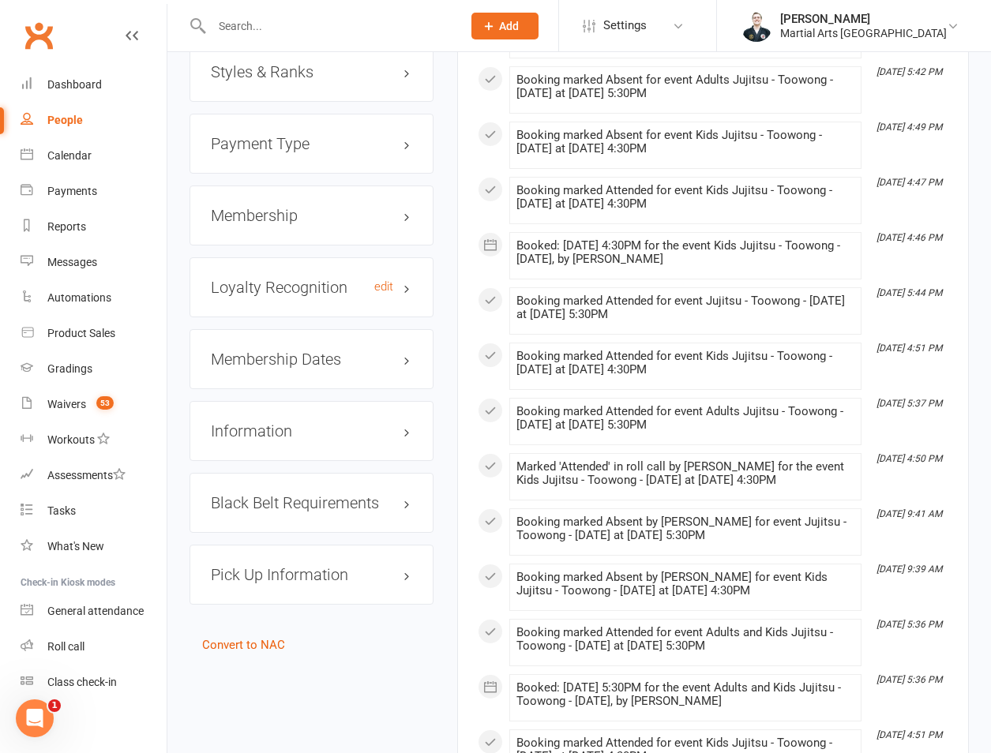
click at [362, 279] on h3 "Loyalty Recognition edit" at bounding box center [311, 287] width 201 height 17
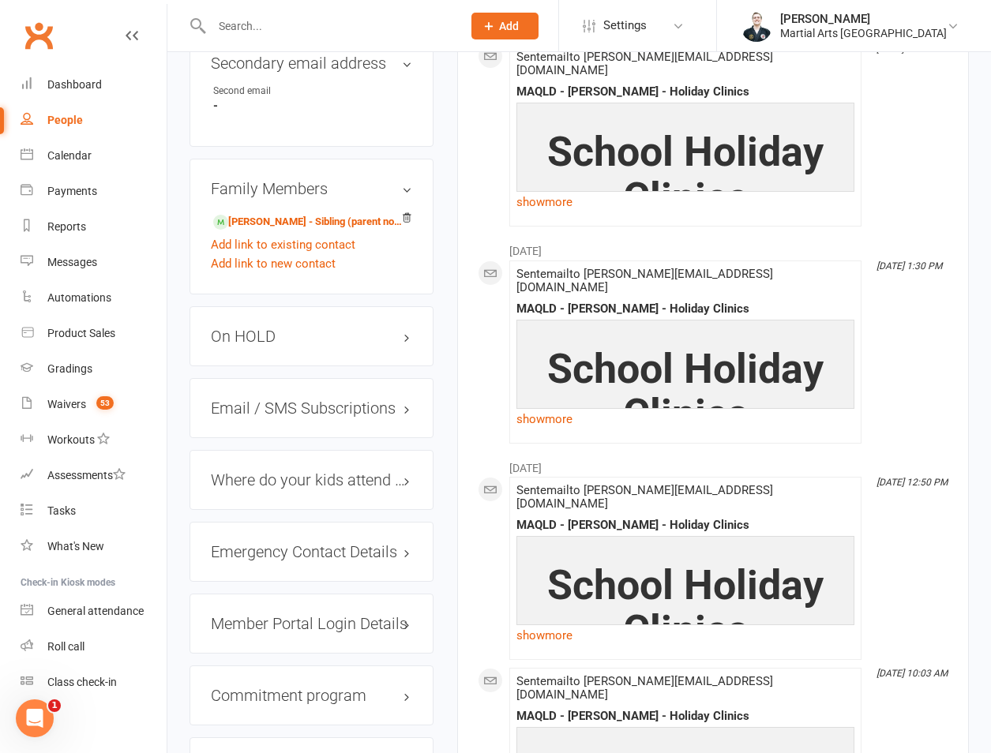
scroll to position [1841, 0]
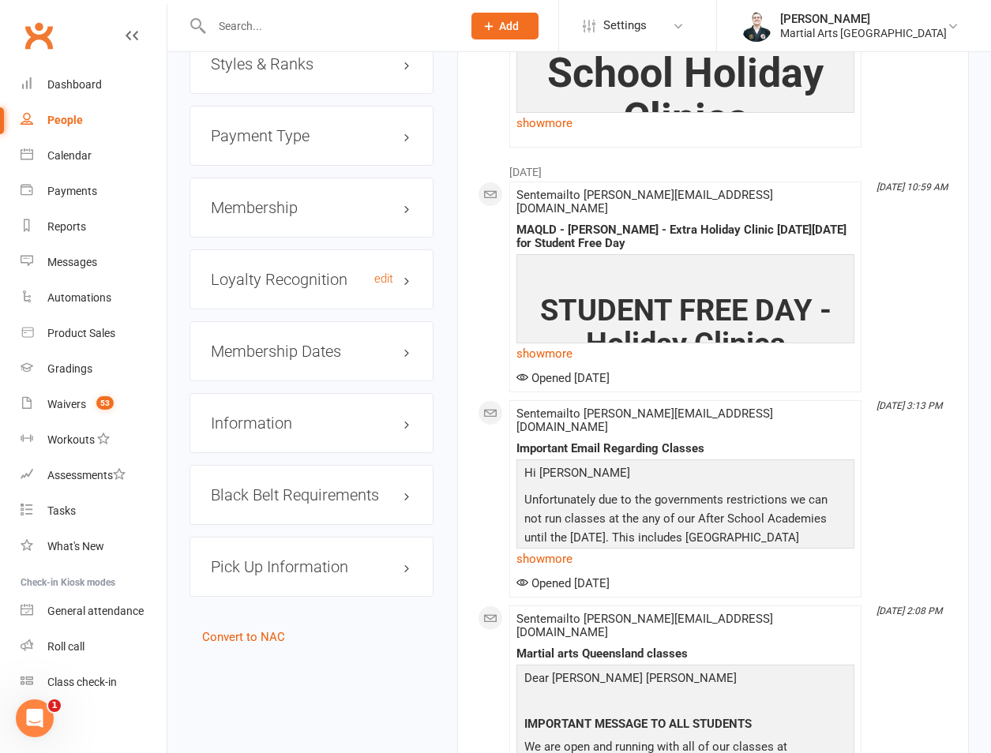
click at [279, 271] on h3 "Loyalty Recognition edit" at bounding box center [311, 279] width 201 height 17
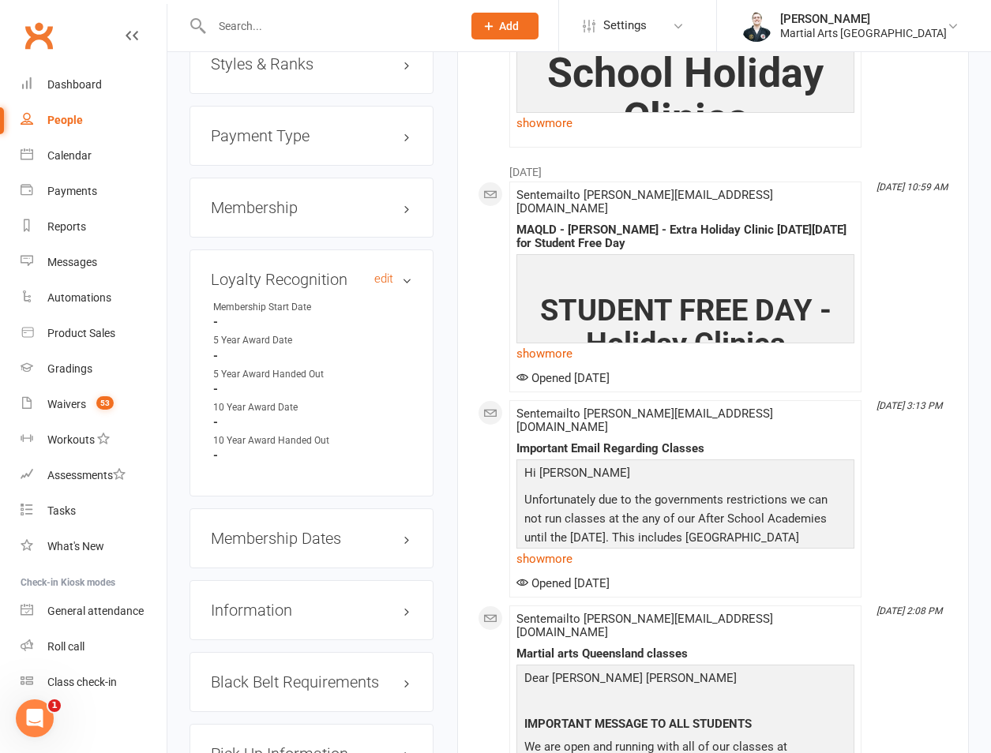
click at [279, 271] on h3 "Loyalty Recognition edit" at bounding box center [311, 279] width 201 height 17
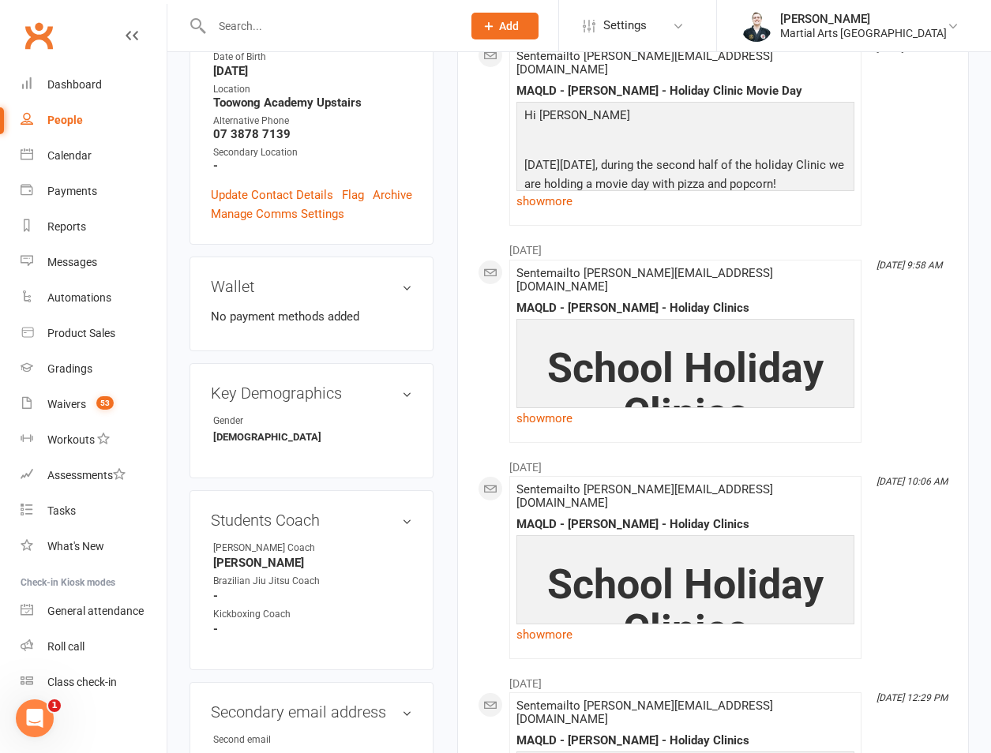
scroll to position [0, 0]
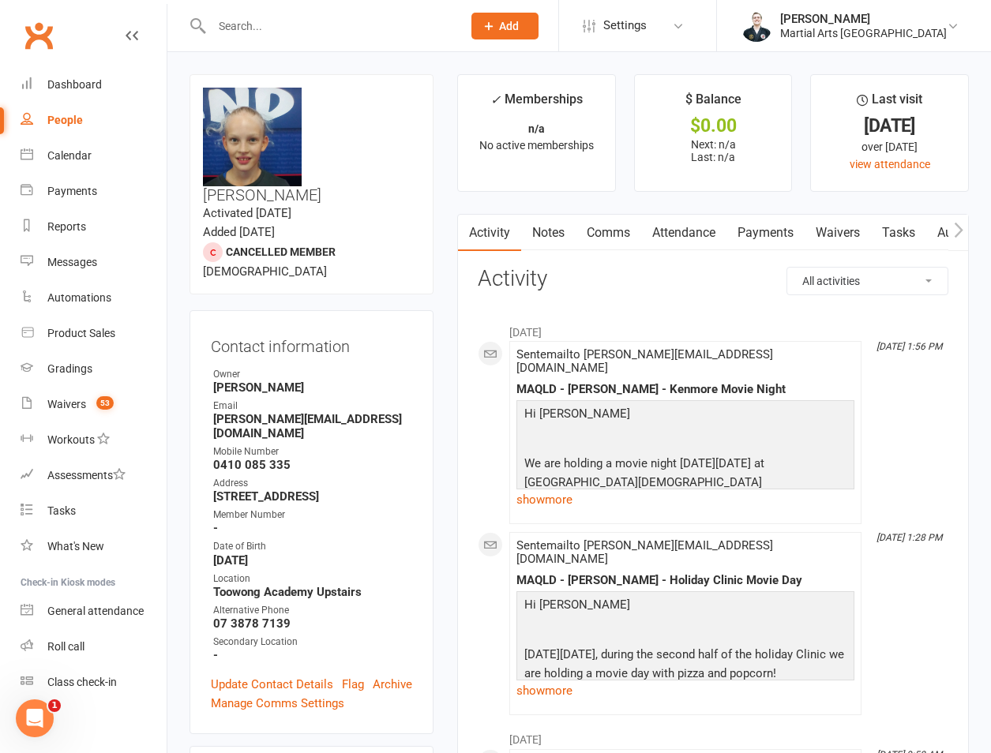
click at [667, 239] on link "Attendance" at bounding box center [683, 233] width 85 height 36
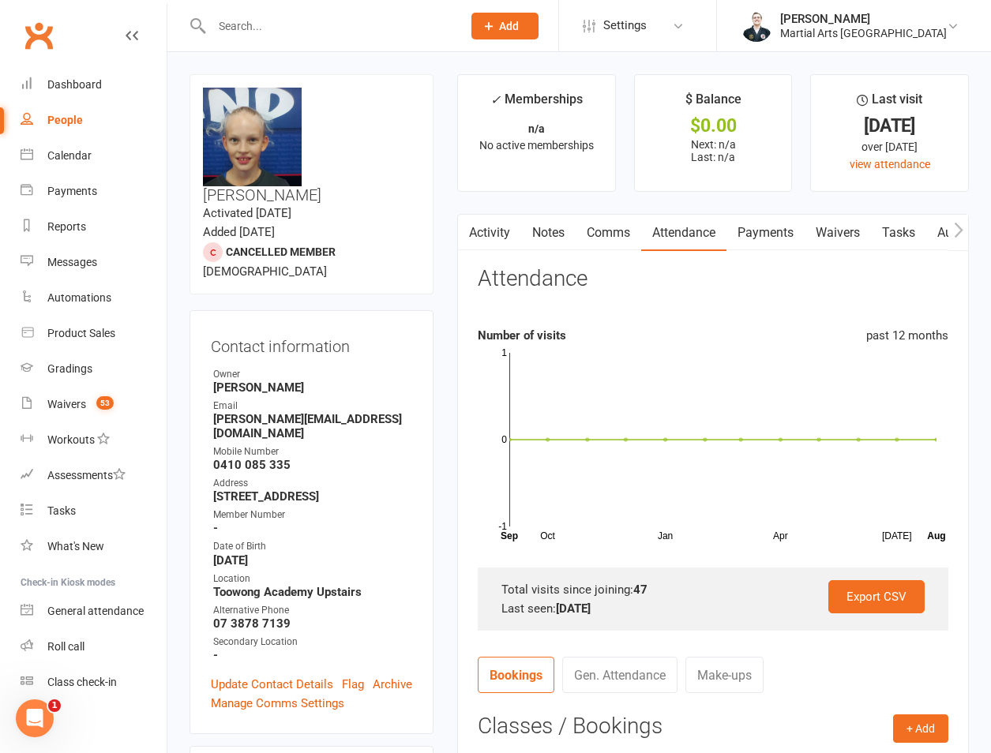
scroll to position [369, 0]
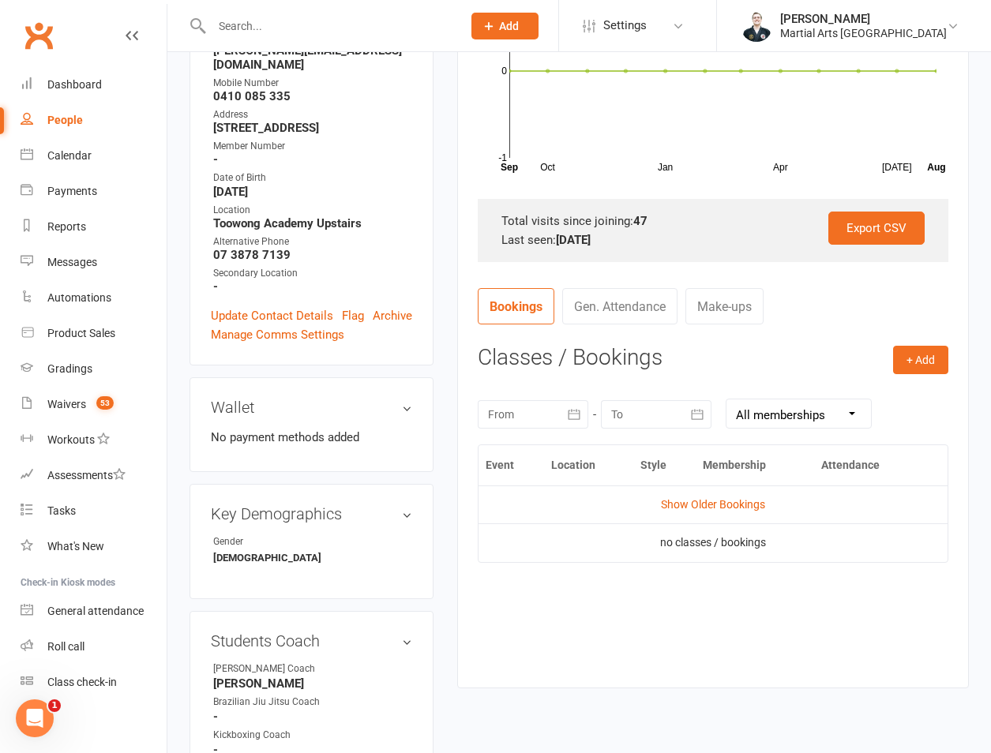
click at [702, 530] on td "no classes / bookings" at bounding box center [712, 542] width 469 height 38
click at [710, 507] on link "Show Older Bookings" at bounding box center [713, 504] width 104 height 13
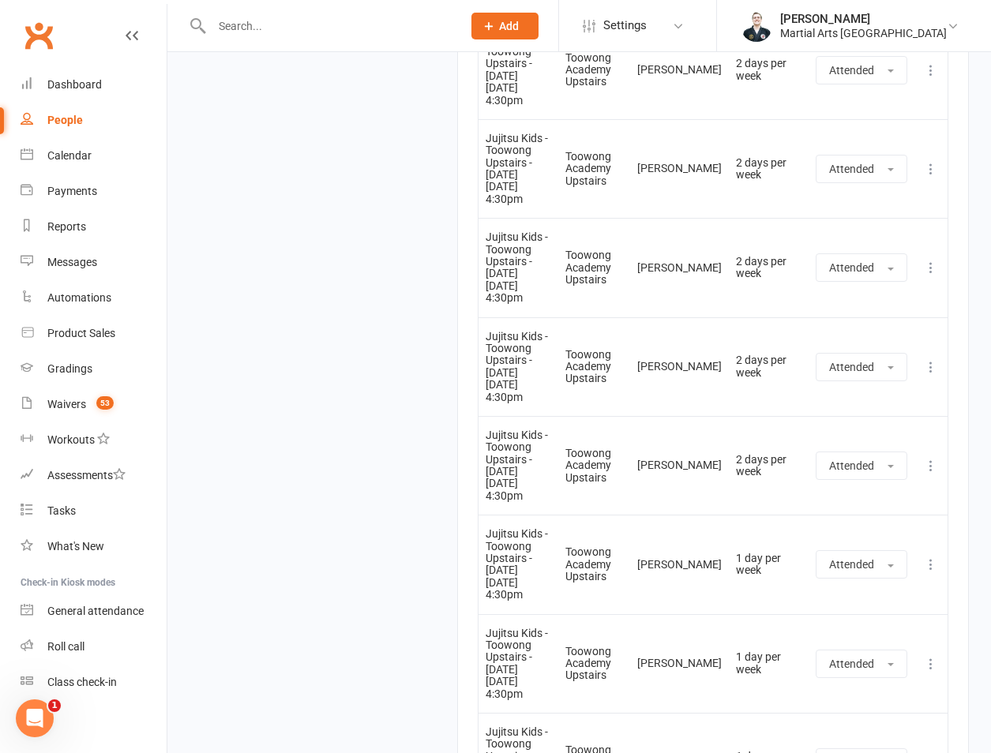
scroll to position [4808, 0]
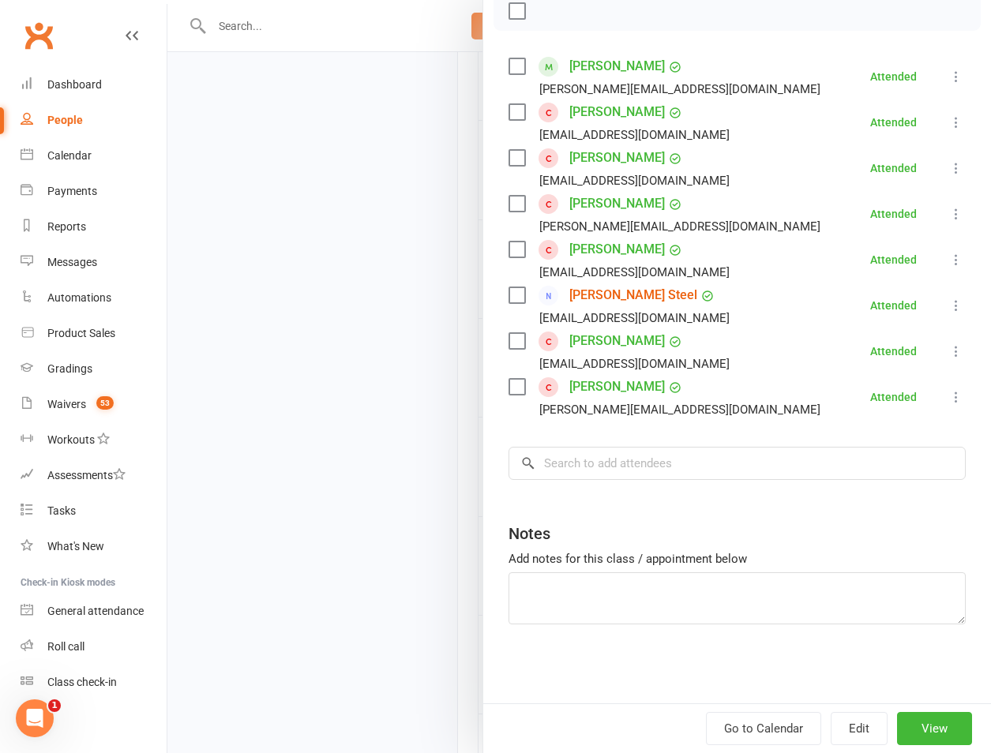
scroll to position [0, 0]
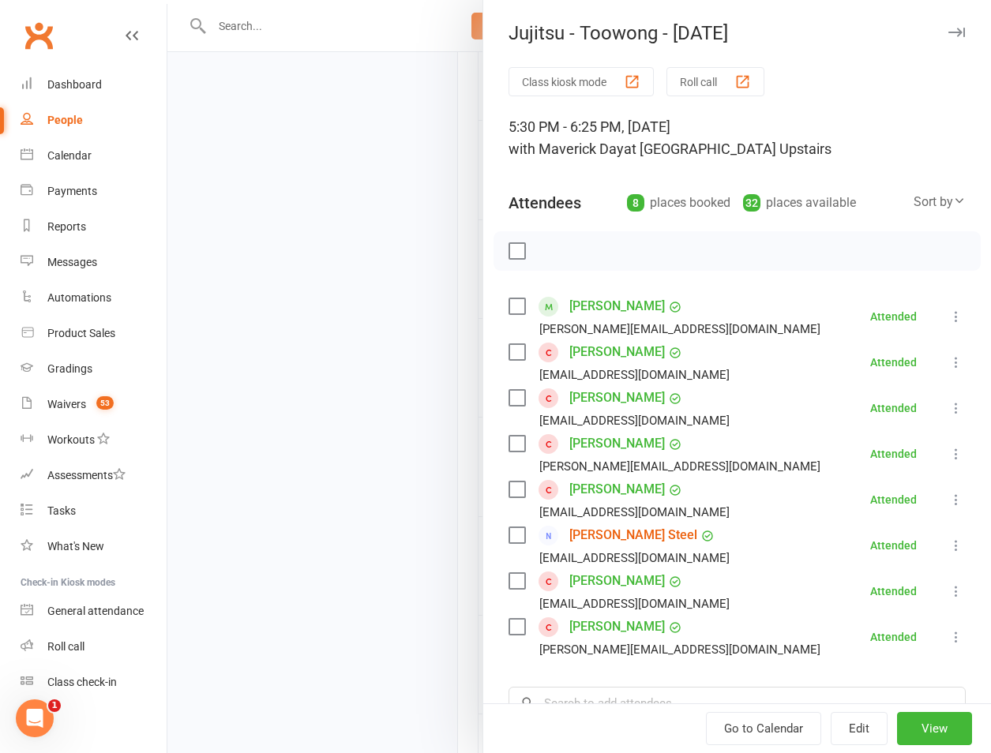
click at [378, 414] on div at bounding box center [578, 376] width 823 height 753
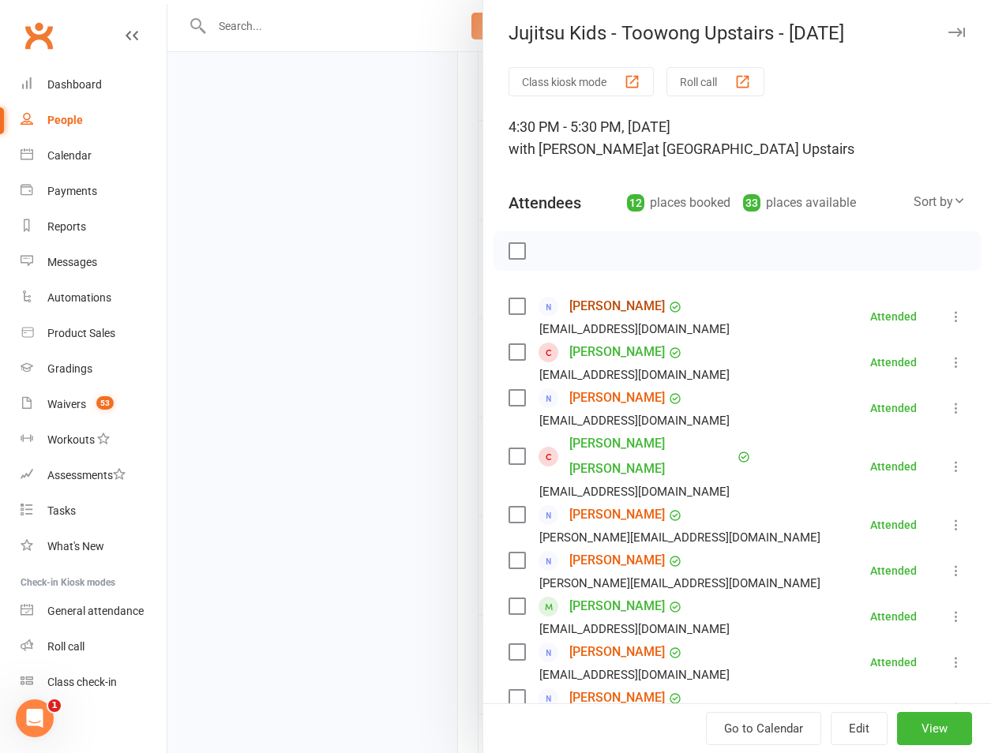
click at [620, 315] on link "[PERSON_NAME]" at bounding box center [617, 306] width 96 height 25
click at [608, 502] on link "Aidan Marshall" at bounding box center [617, 514] width 96 height 25
click at [605, 548] on link "Liam Marshall" at bounding box center [617, 560] width 96 height 25
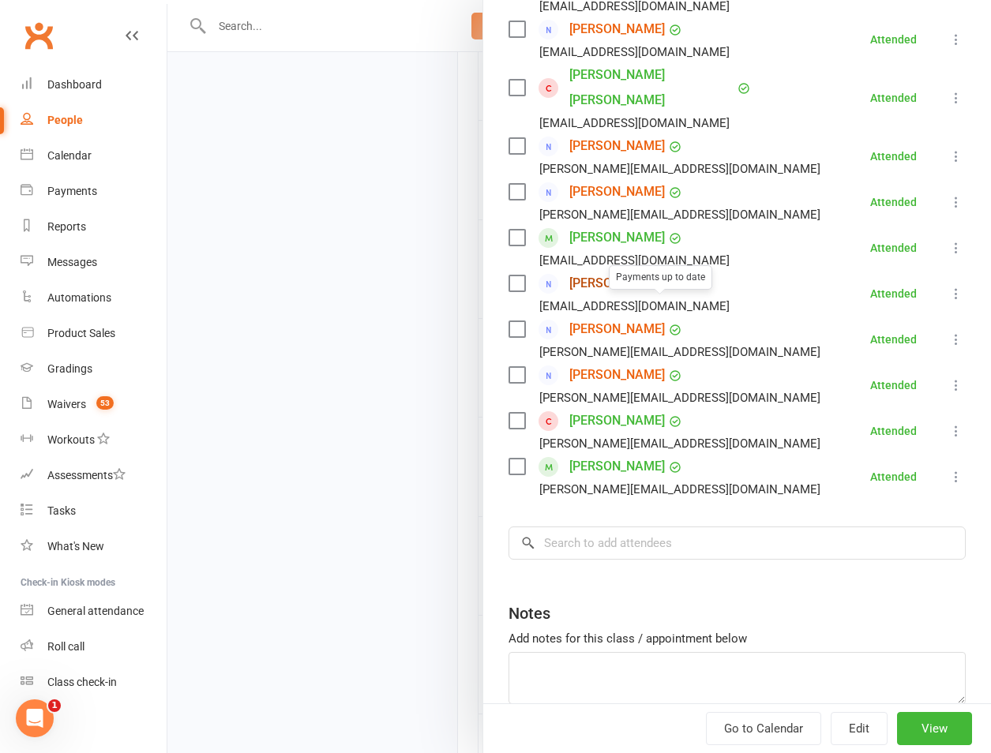
click at [591, 271] on link "Ari Mueller" at bounding box center [617, 283] width 96 height 25
click at [305, 185] on div at bounding box center [578, 376] width 823 height 753
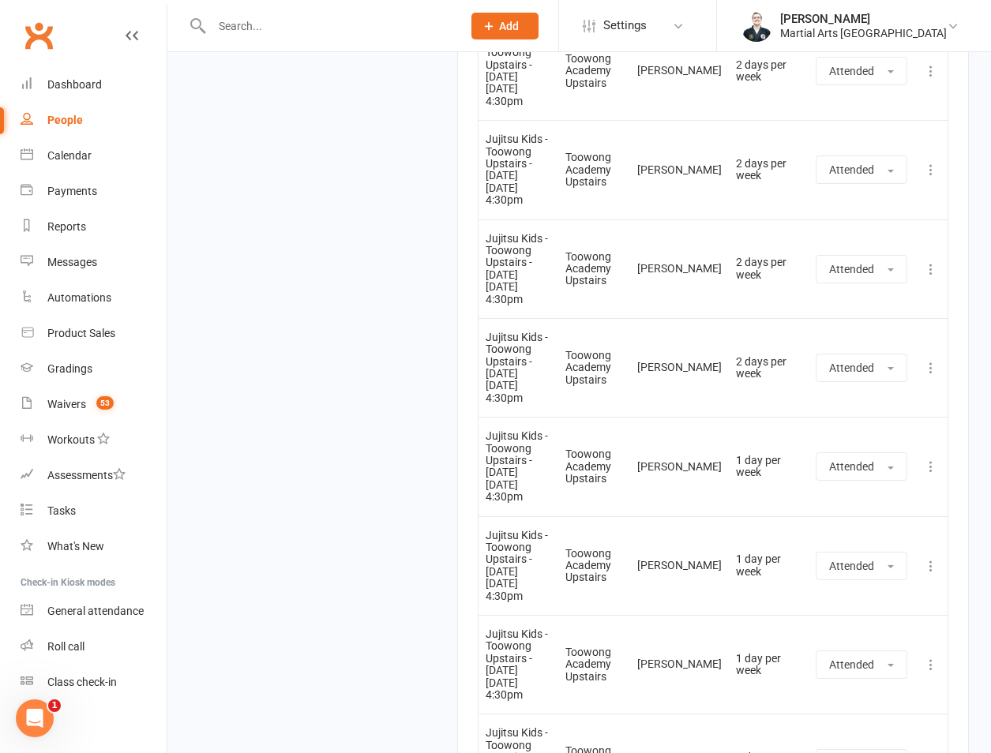
click at [939, 752] on button at bounding box center [930, 763] width 19 height 19
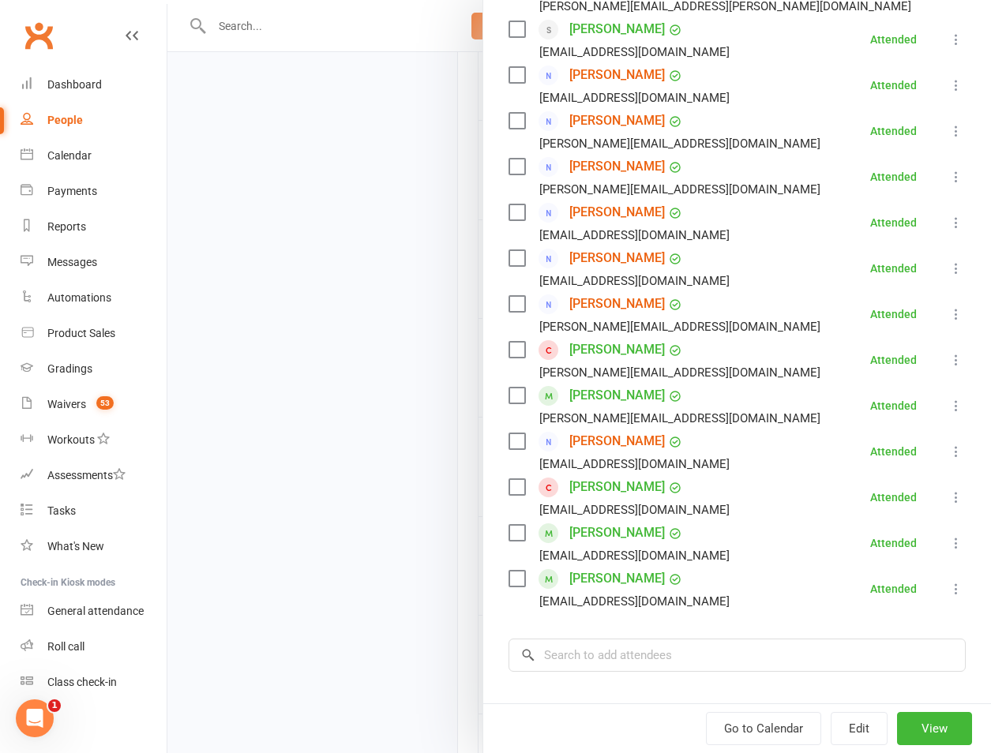
scroll to position [0, 0]
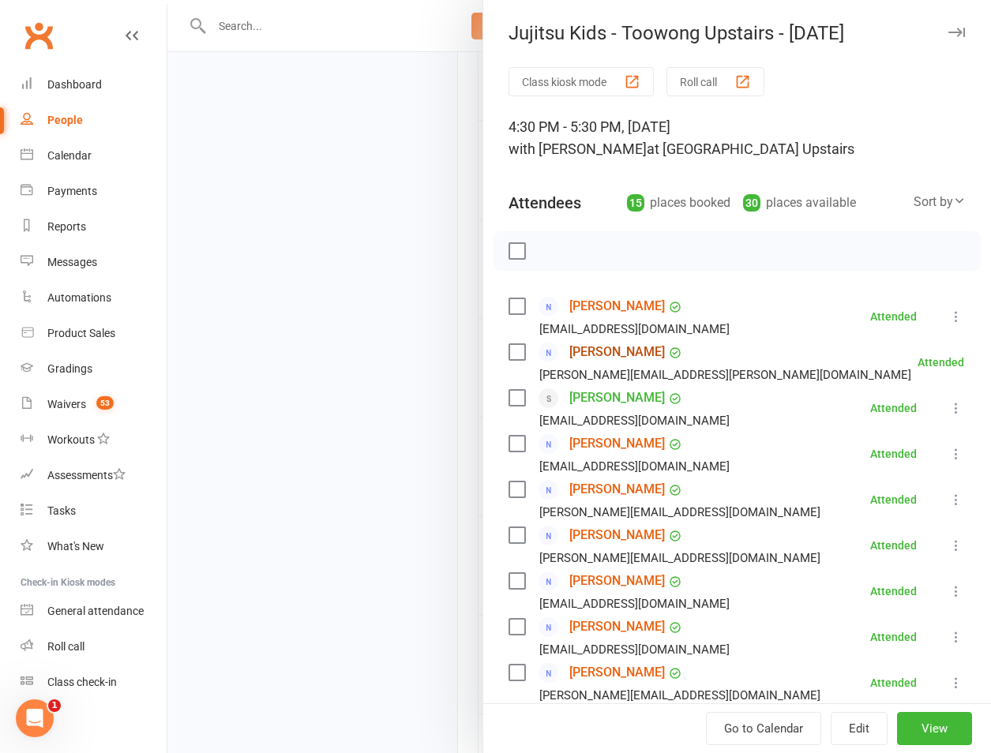
click at [629, 350] on link "Melanie Burgess" at bounding box center [617, 351] width 96 height 25
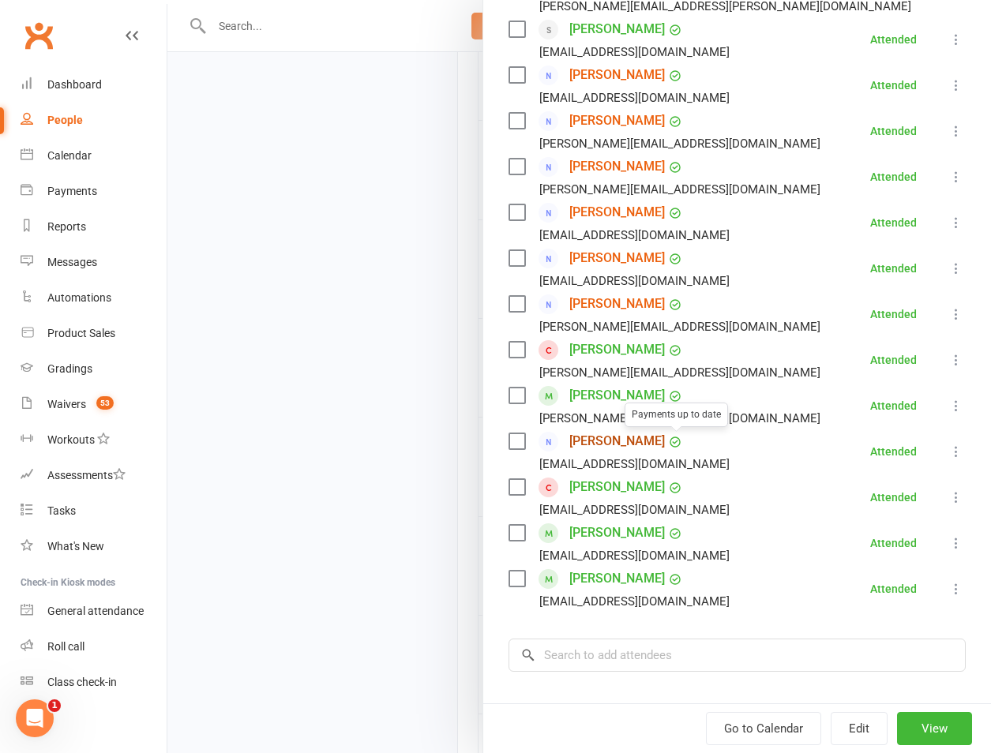
click at [601, 436] on link "Matthew Stevens" at bounding box center [617, 441] width 96 height 25
click at [615, 251] on link "Sven Mueller" at bounding box center [617, 257] width 96 height 25
click at [594, 303] on link "Luca Paterson" at bounding box center [617, 303] width 96 height 25
click at [312, 511] on div at bounding box center [578, 376] width 823 height 753
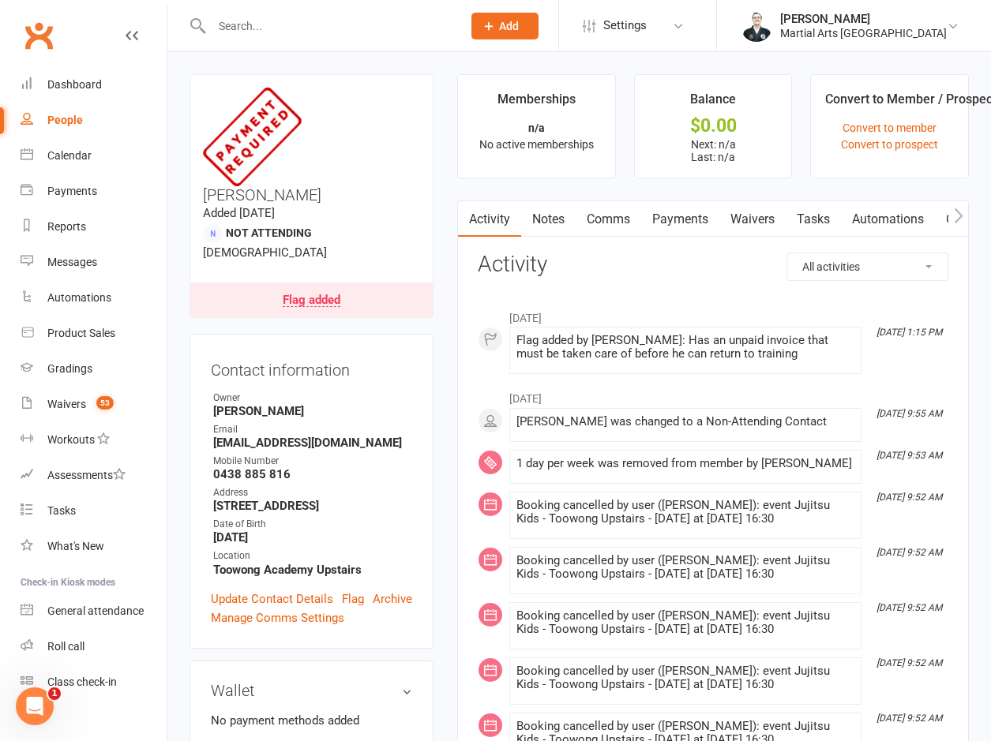
click at [340, 294] on div "Flag added" at bounding box center [312, 300] width 58 height 13
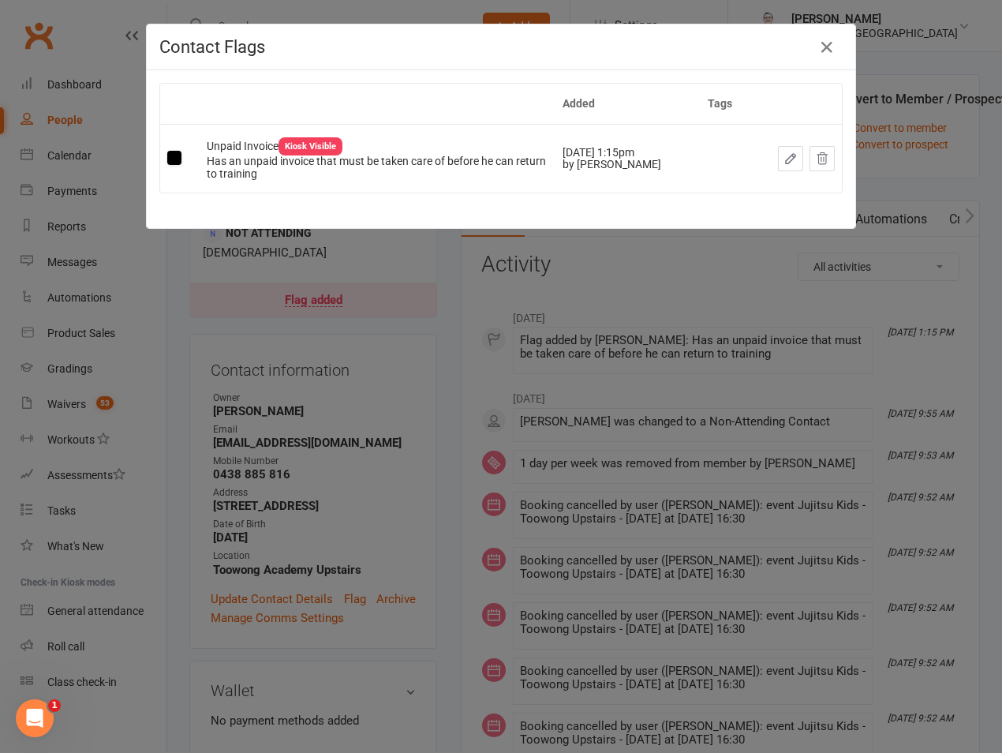
click at [433, 315] on div "Contact Flags Added Tags Unpaid Invoice Kiosk Visible Has an unpaid invoice tha…" at bounding box center [501, 376] width 1002 height 753
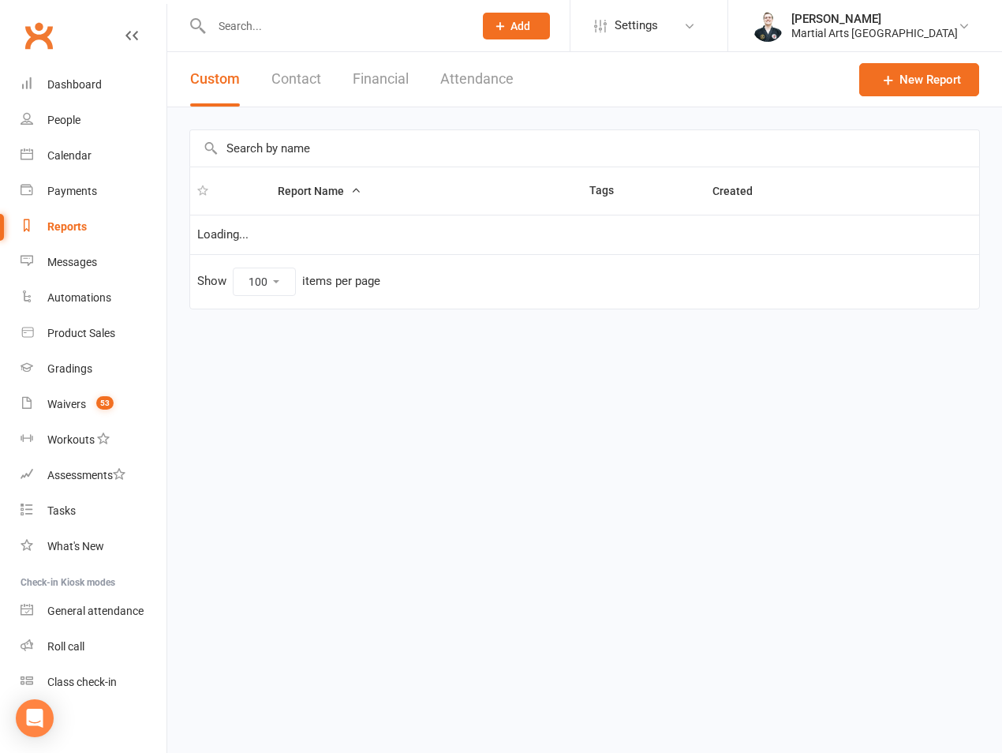
select select "100"
